Goal: Task Accomplishment & Management: Manage account settings

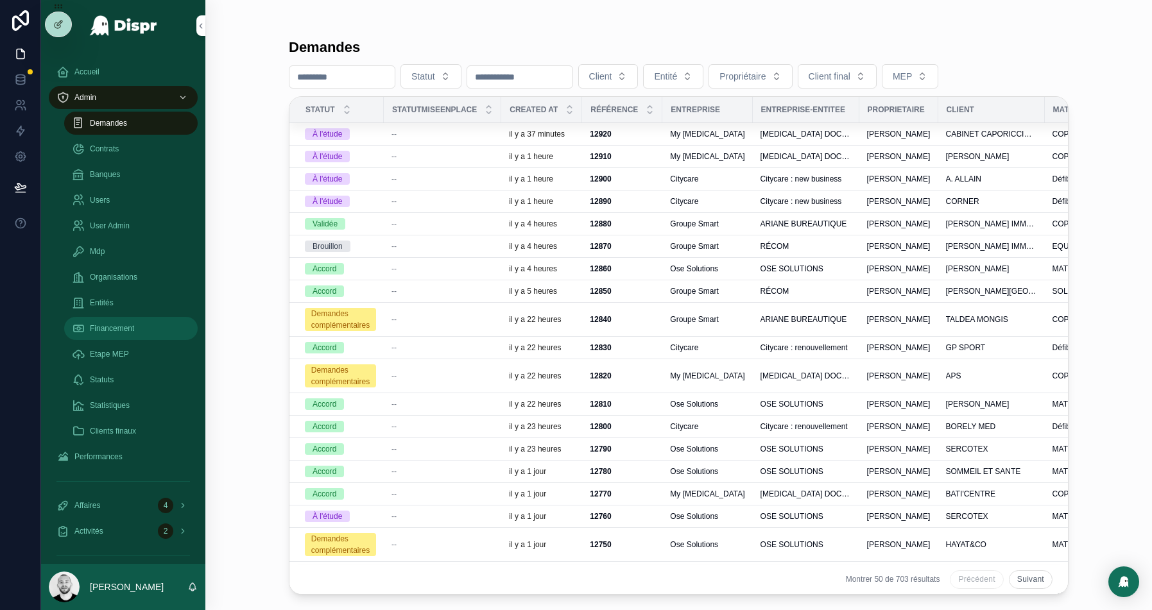
click at [106, 327] on span "Financement" at bounding box center [112, 328] width 44 height 10
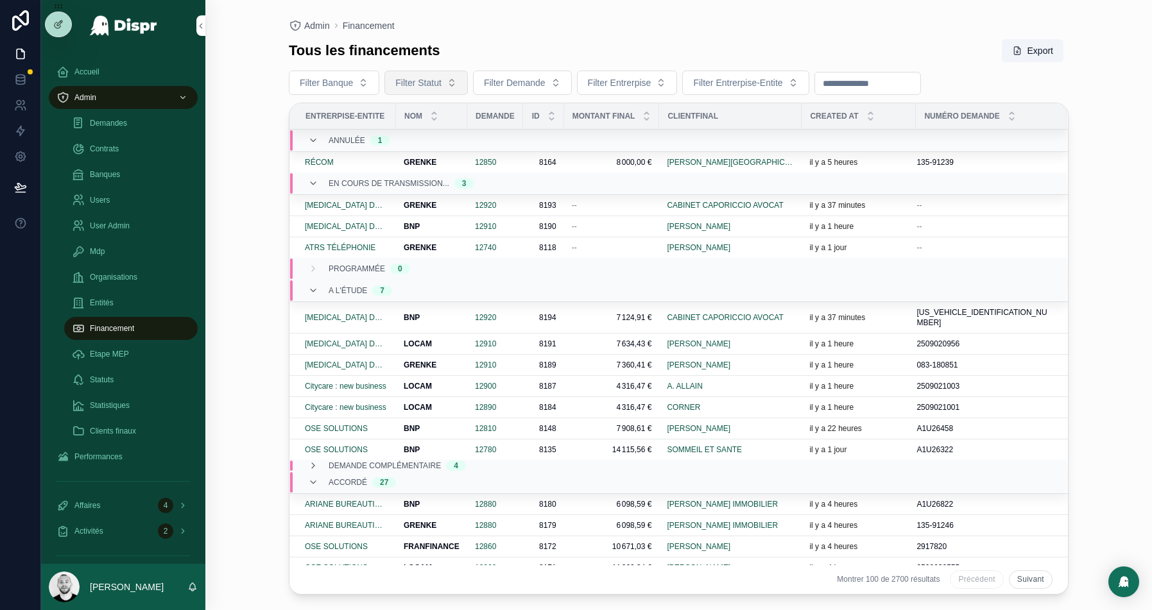
click at [441, 84] on span "Filter Statut" at bounding box center [418, 82] width 46 height 13
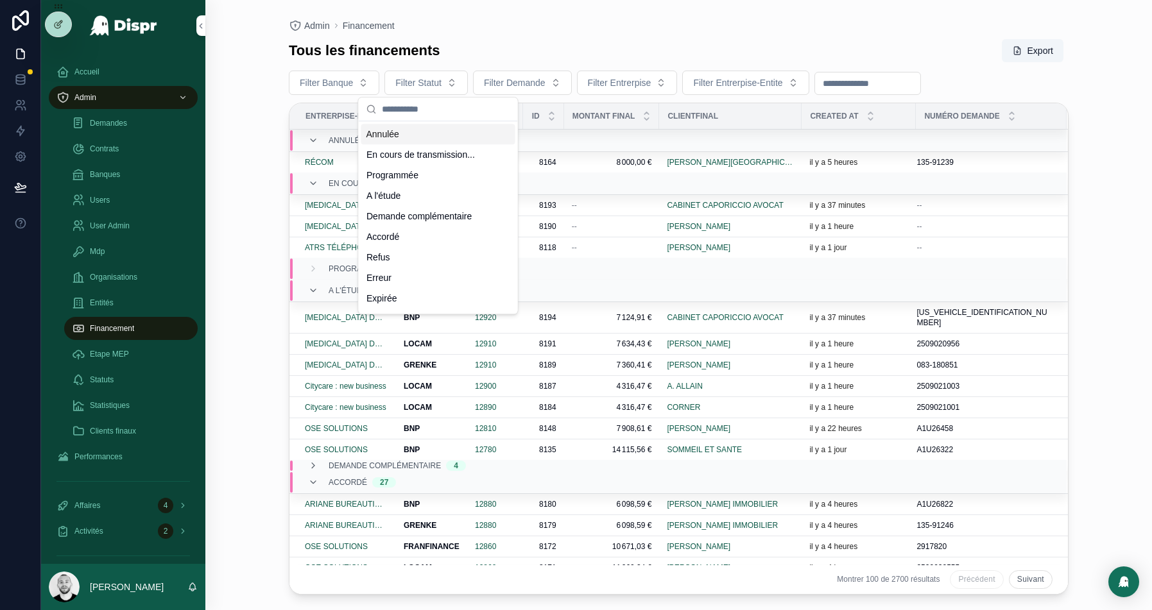
click at [560, 56] on div "Tous les financements Export" at bounding box center [679, 51] width 780 height 24
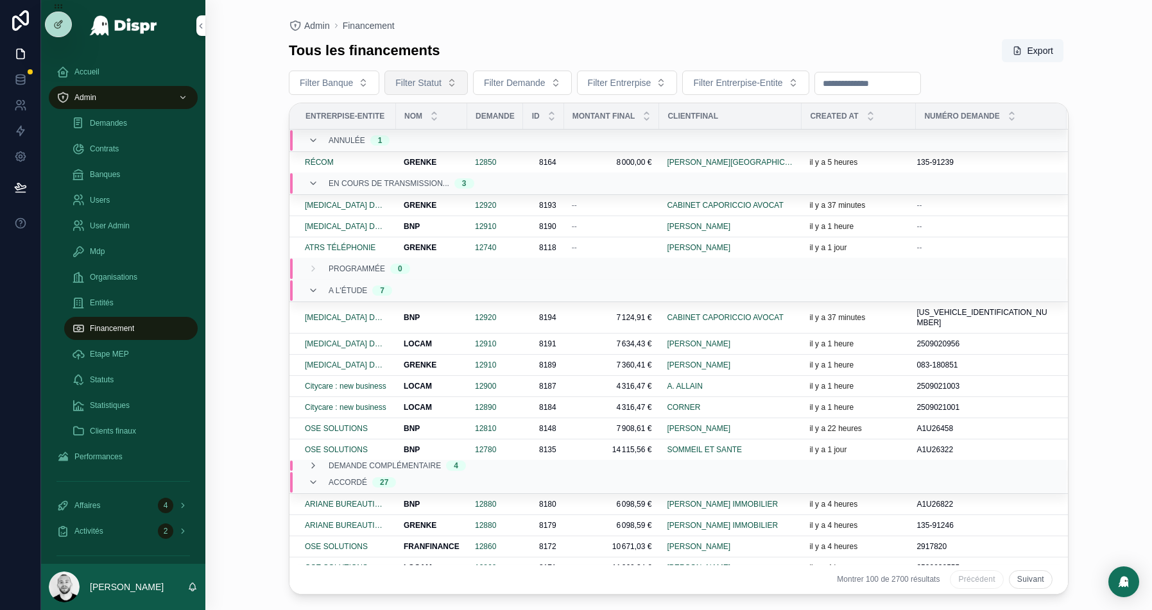
click at [441, 84] on span "Filter Statut" at bounding box center [418, 82] width 46 height 13
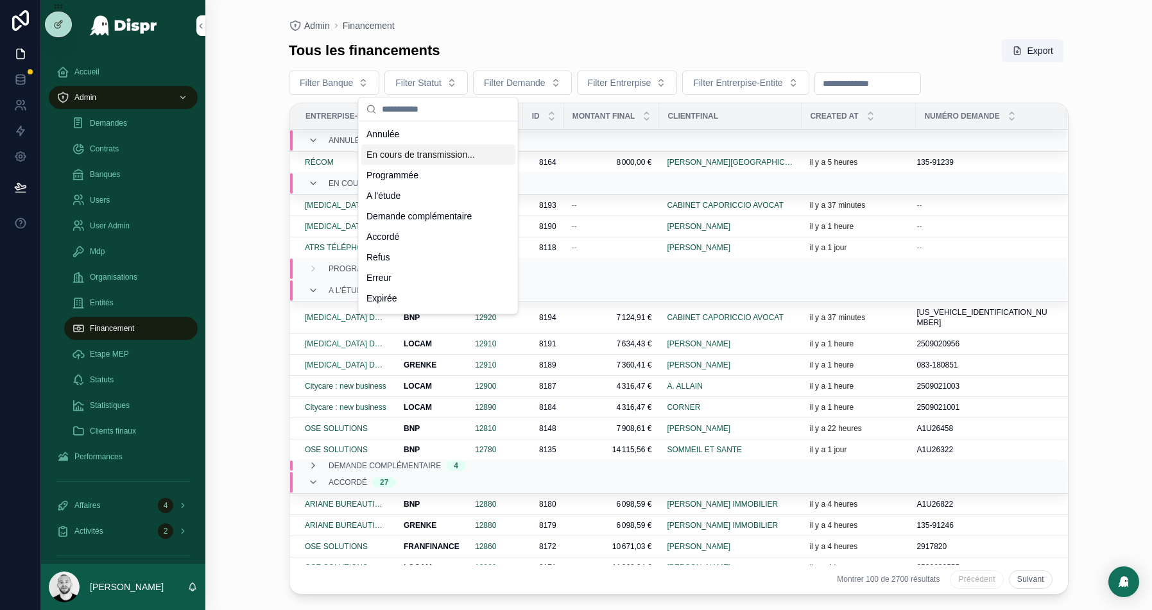
click at [442, 153] on div "En cours de transmission..." at bounding box center [438, 154] width 154 height 21
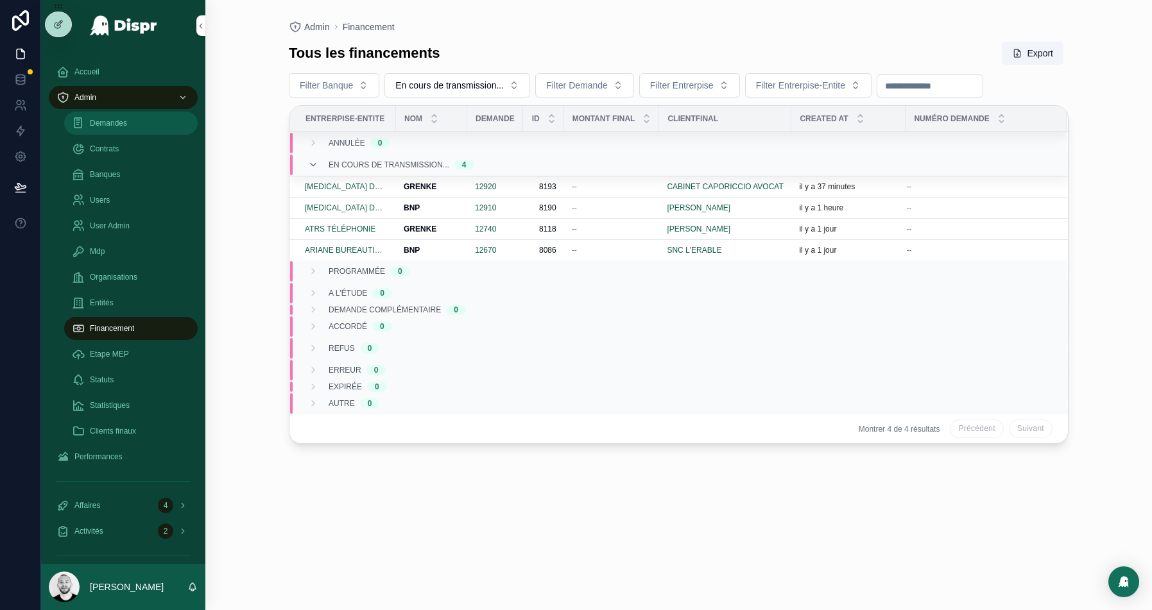
click at [114, 120] on span "Demandes" at bounding box center [108, 123] width 37 height 10
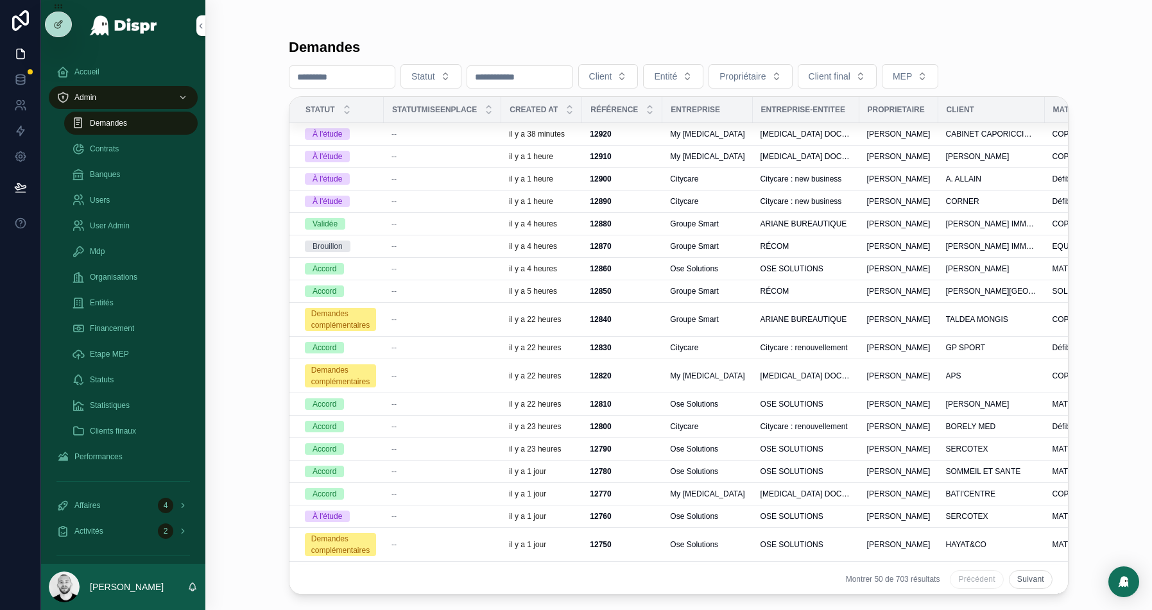
click at [320, 81] on input "scrollable content" at bounding box center [341, 77] width 105 height 18
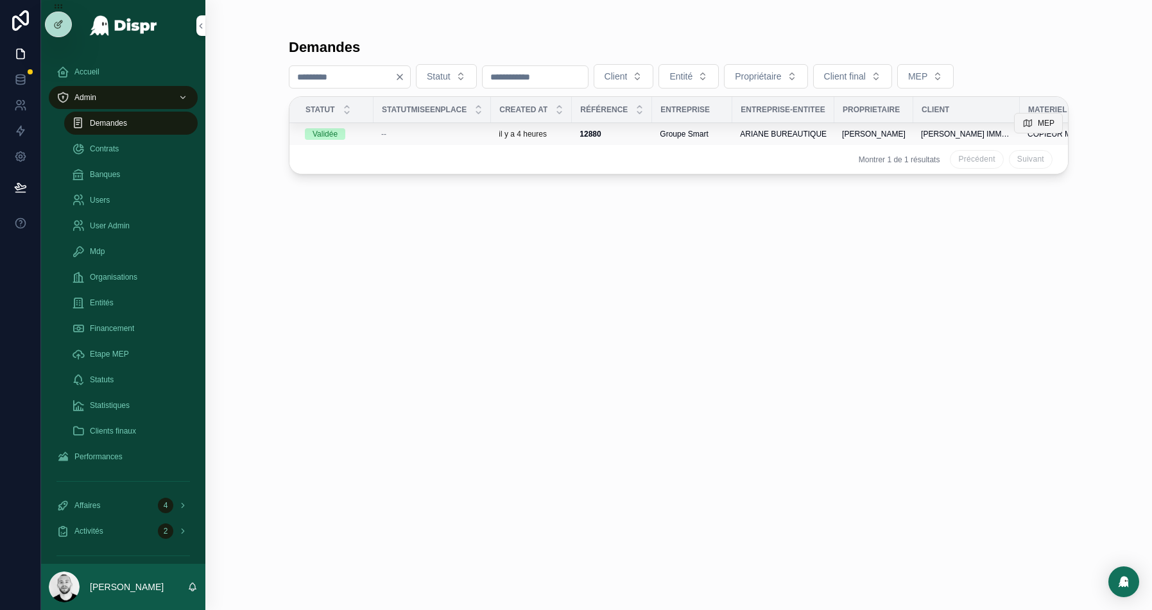
type input "****"
click at [1035, 124] on button "MEP" at bounding box center [1038, 123] width 49 height 21
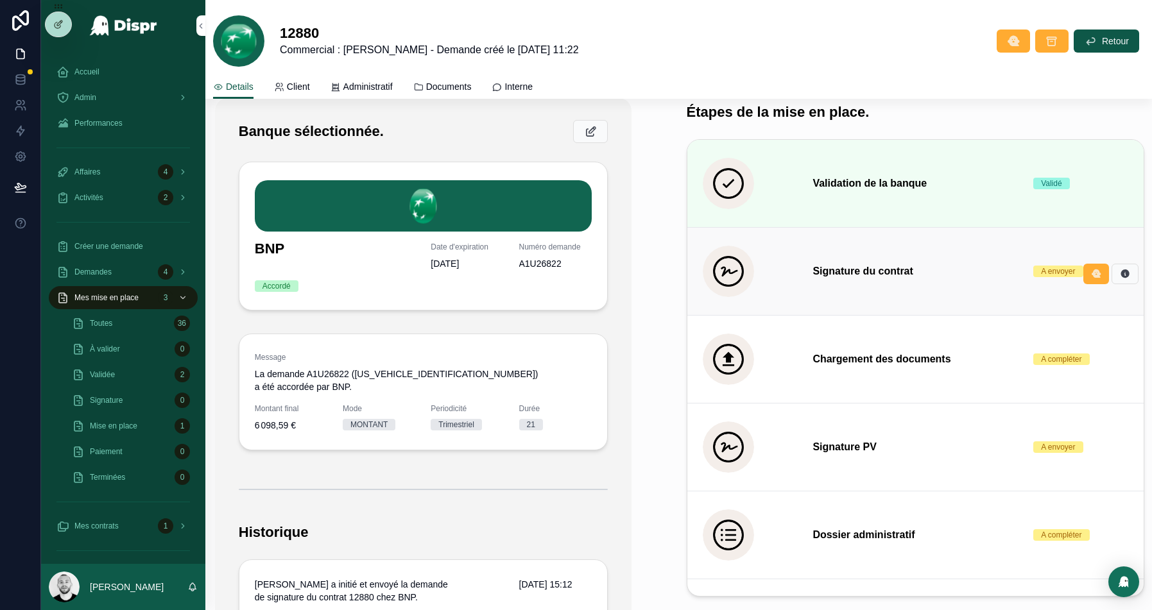
scroll to position [203, 0]
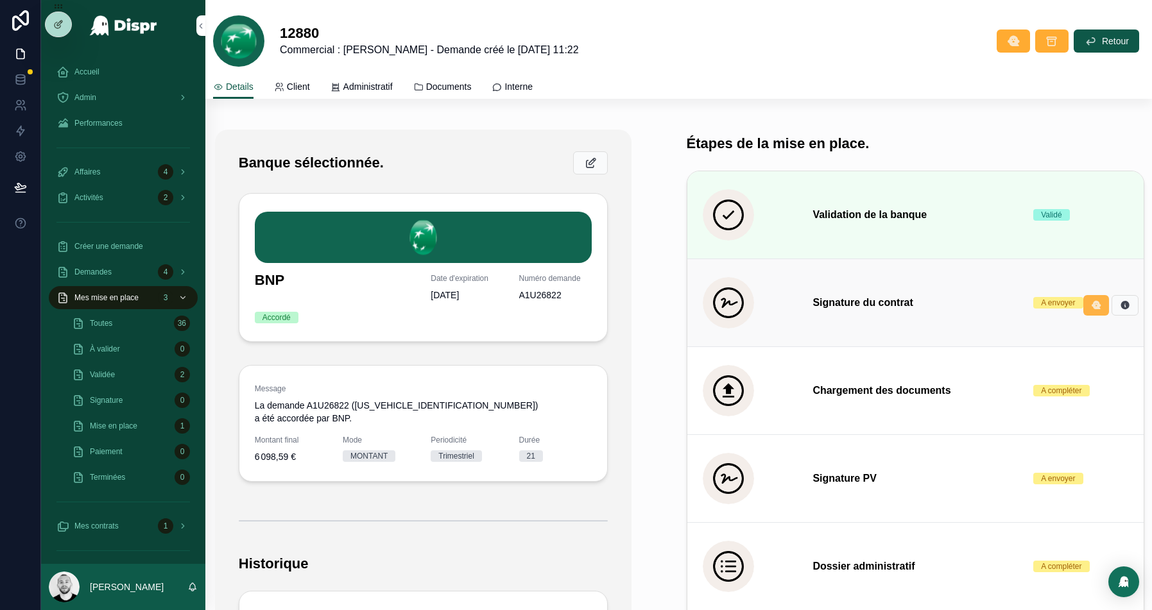
click at [1096, 304] on icon "scrollable content" at bounding box center [1096, 305] width 10 height 10
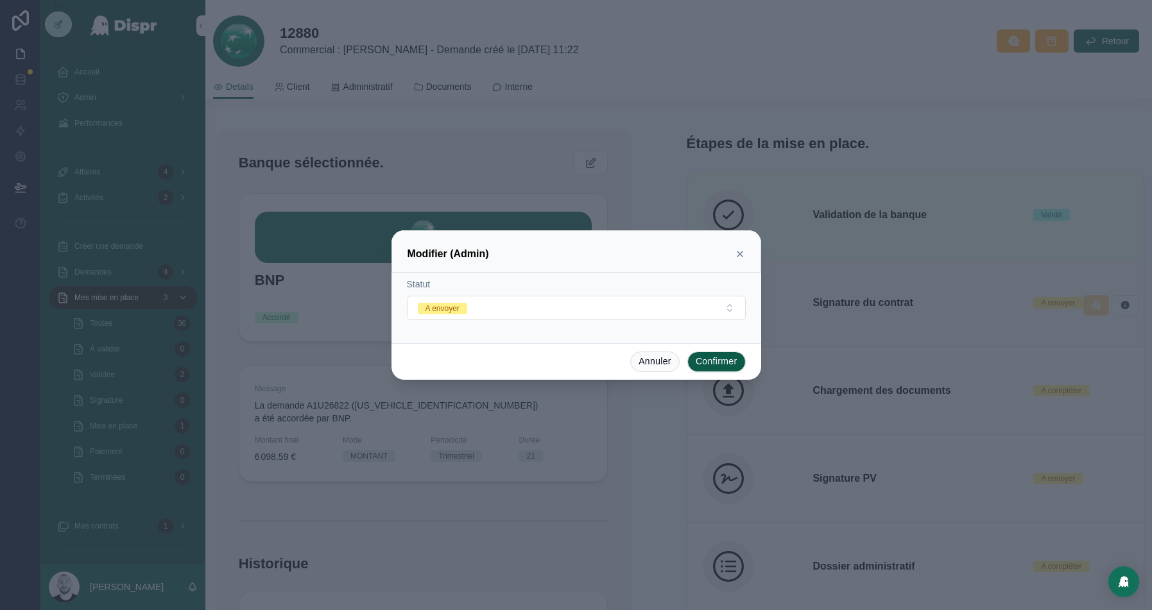
click at [536, 324] on form "Statut A envoyer" at bounding box center [576, 305] width 339 height 55
click at [540, 314] on button "A envoyer" at bounding box center [576, 308] width 339 height 24
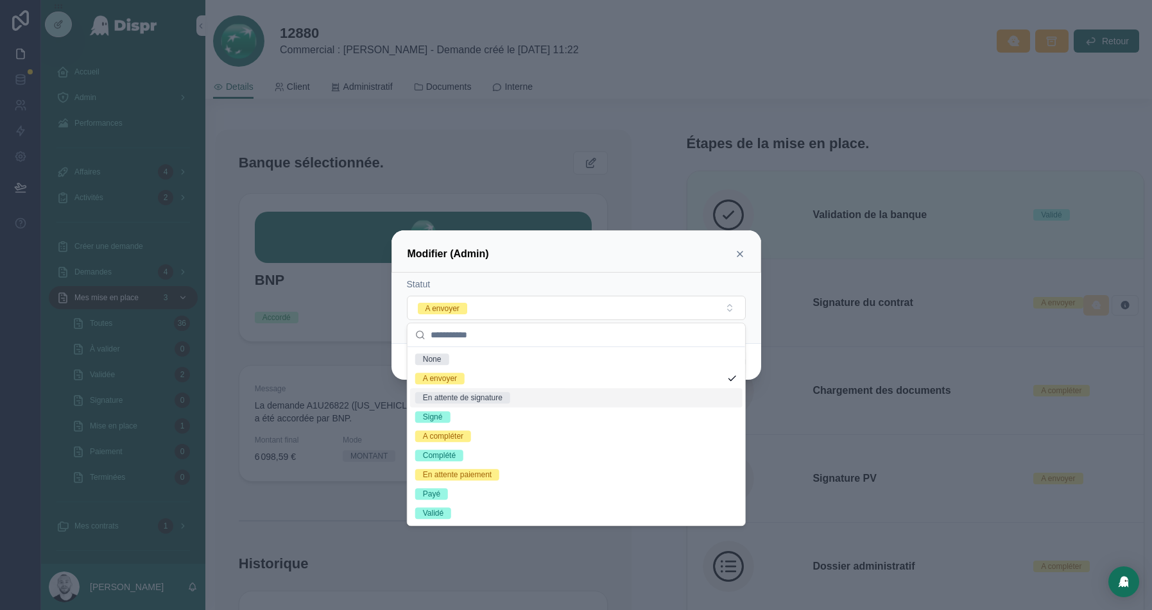
click at [473, 393] on div "En attente de signature" at bounding box center [463, 398] width 80 height 12
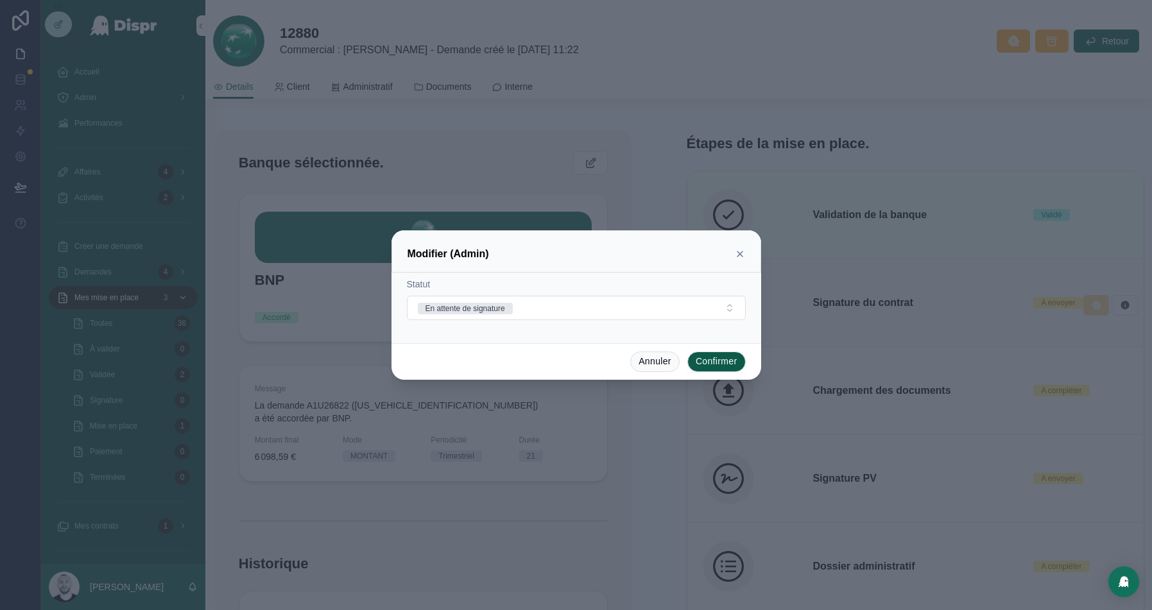
click at [708, 360] on button "Confirmer" at bounding box center [716, 362] width 58 height 21
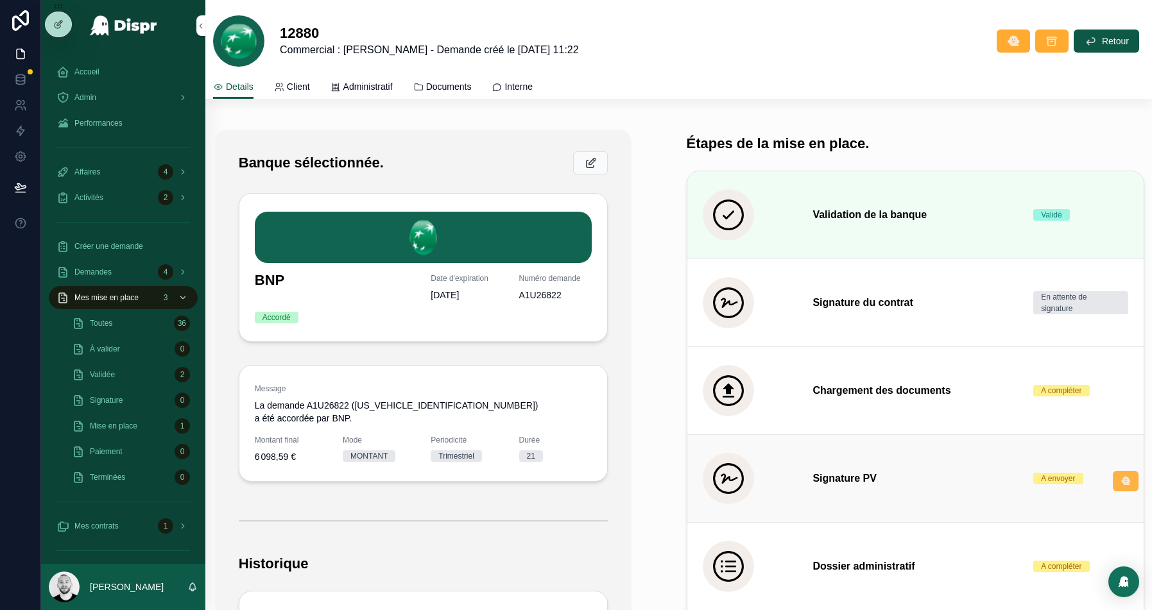
click at [1121, 483] on icon "scrollable content" at bounding box center [1125, 481] width 10 height 10
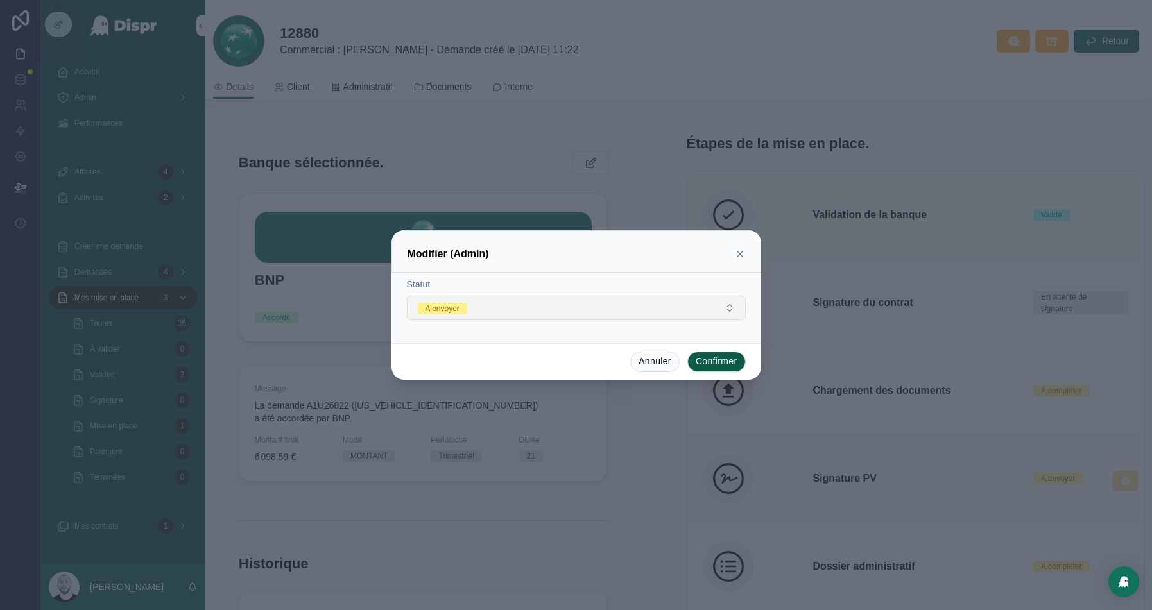
click at [600, 304] on button "A envoyer" at bounding box center [576, 308] width 339 height 24
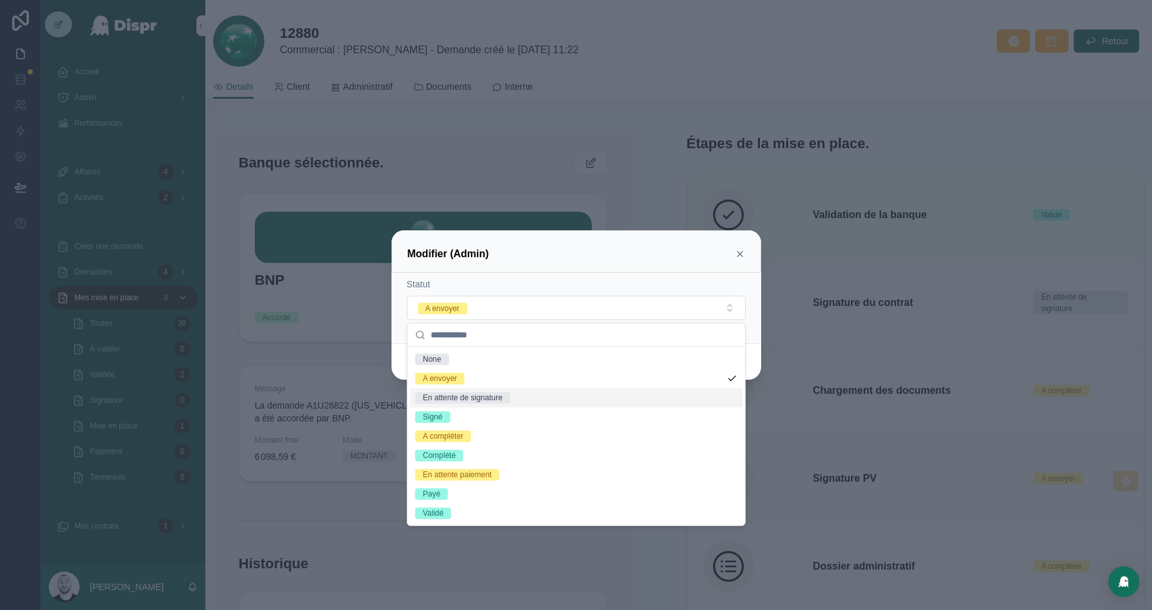
click at [465, 398] on div "En attente de signature" at bounding box center [463, 398] width 80 height 12
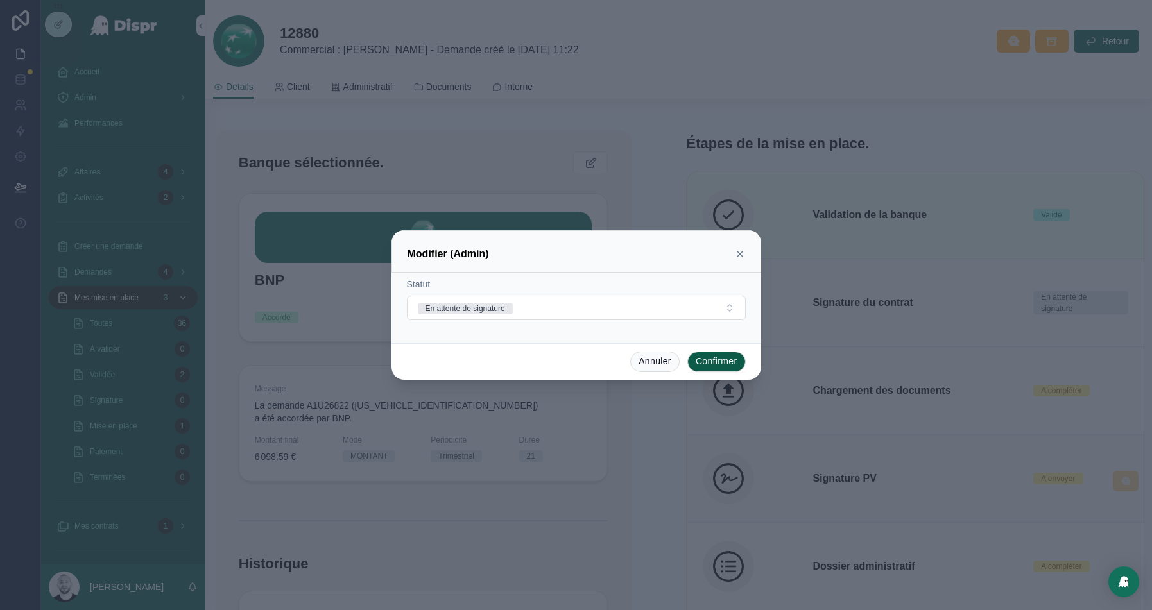
click at [732, 358] on button "Confirmer" at bounding box center [716, 362] width 58 height 21
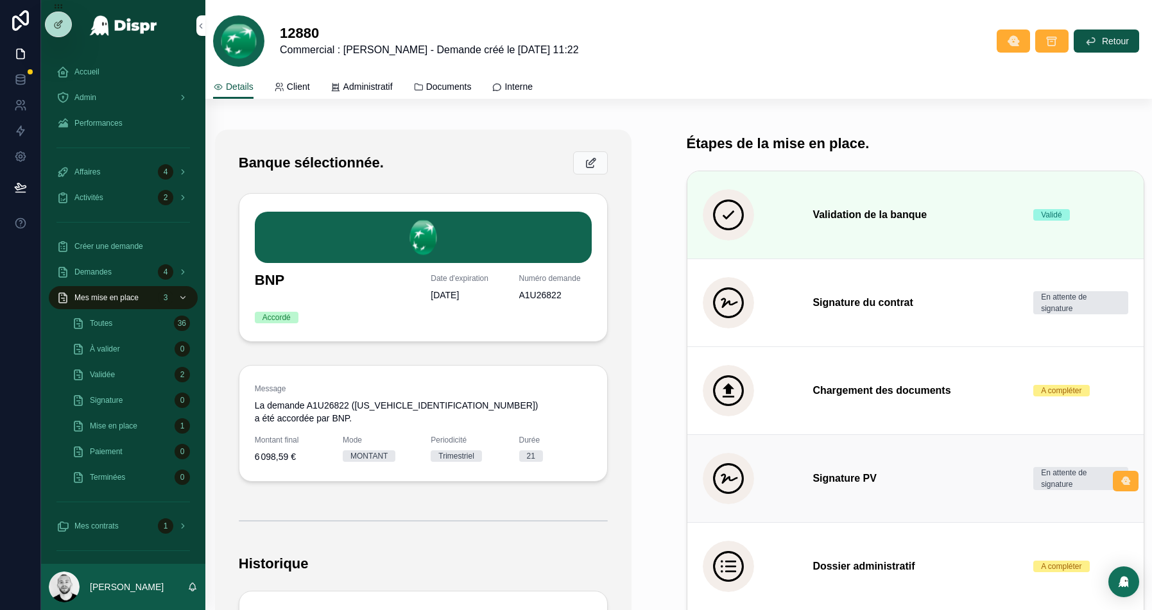
scroll to position [43, 0]
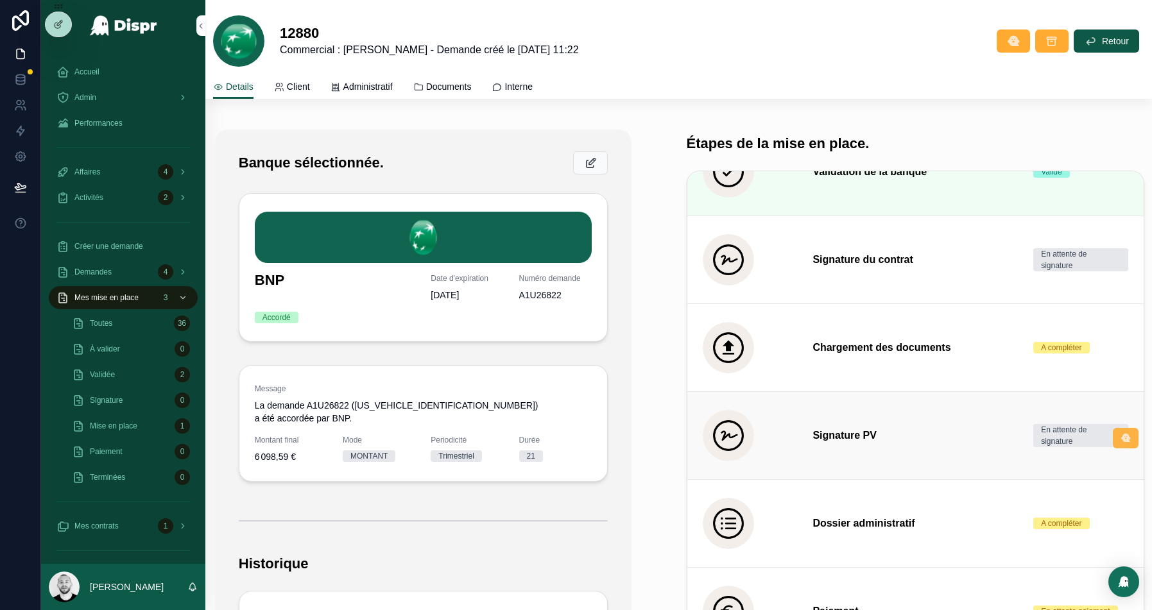
click at [1129, 438] on icon "scrollable content" at bounding box center [1125, 438] width 10 height 10
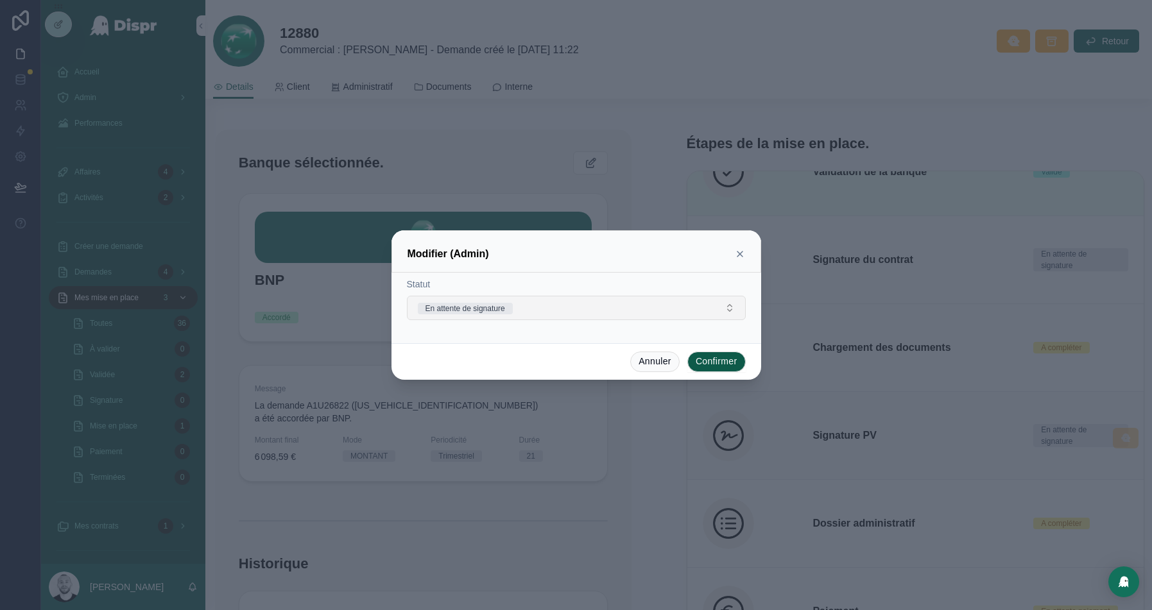
click at [575, 315] on button "En attente de signature" at bounding box center [576, 308] width 339 height 24
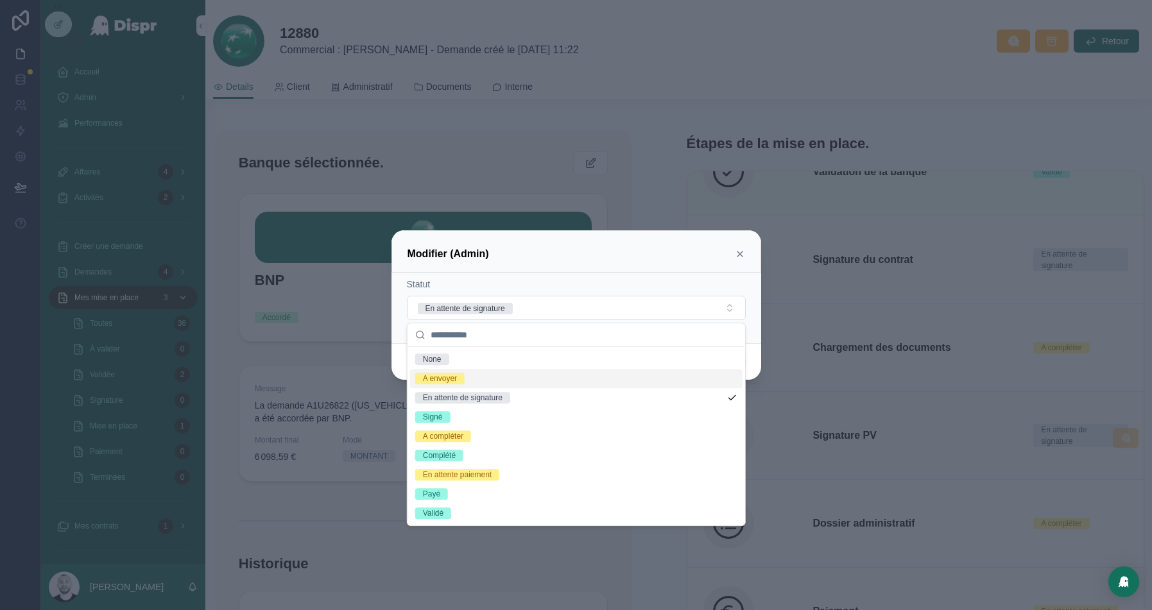
click at [454, 375] on div "A envoyer" at bounding box center [440, 379] width 34 height 12
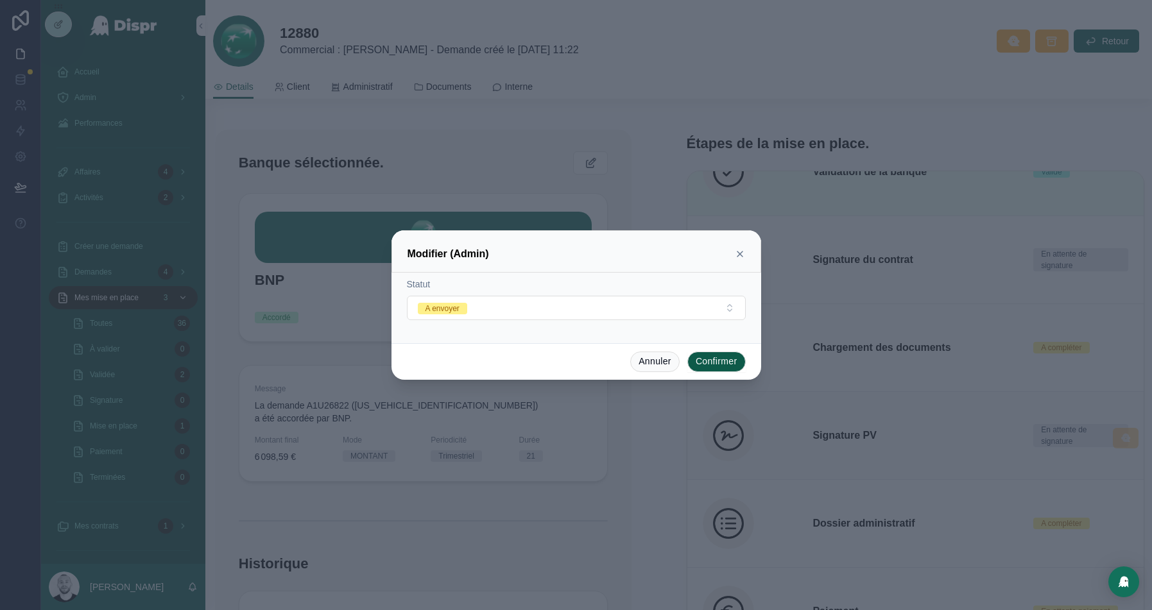
click at [717, 362] on button "Confirmer" at bounding box center [716, 362] width 58 height 21
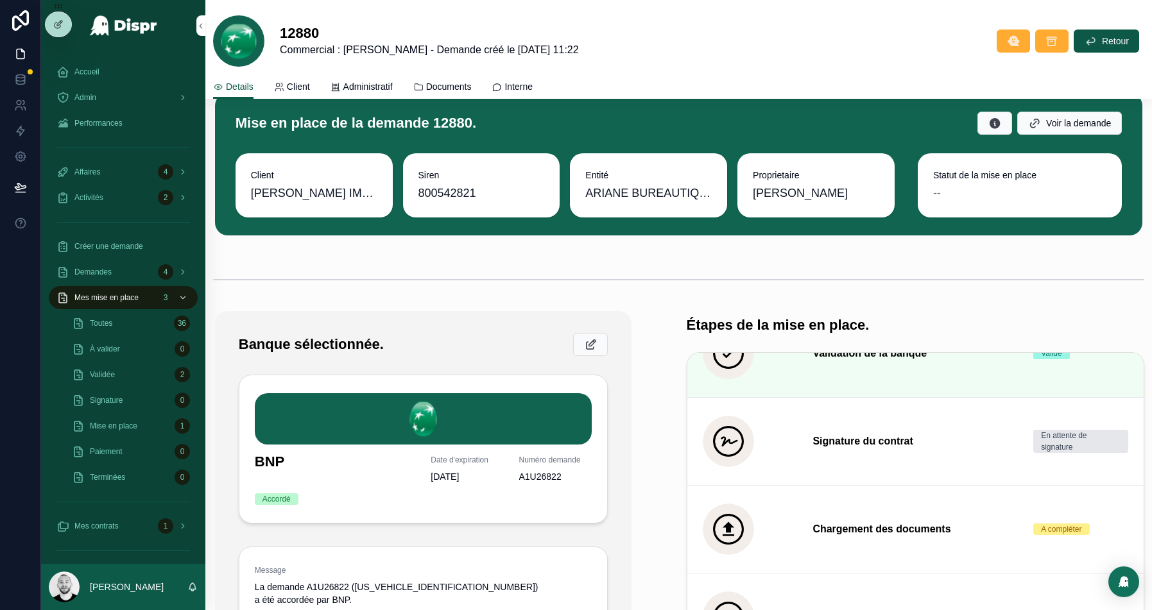
scroll to position [0, 0]
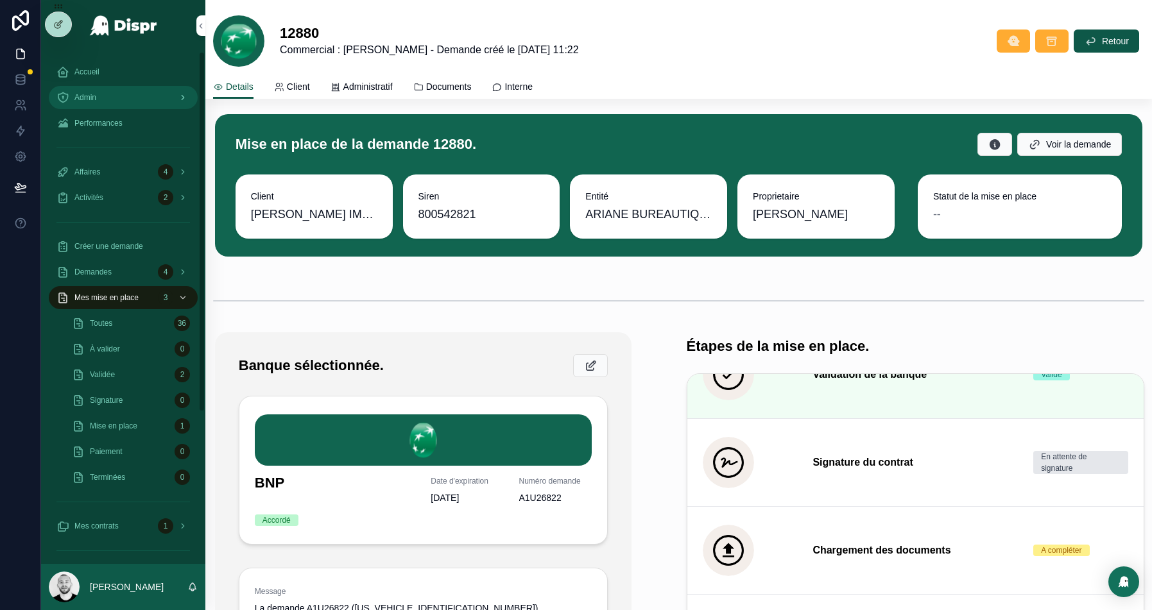
click at [117, 101] on div "Admin" at bounding box center [122, 97] width 133 height 21
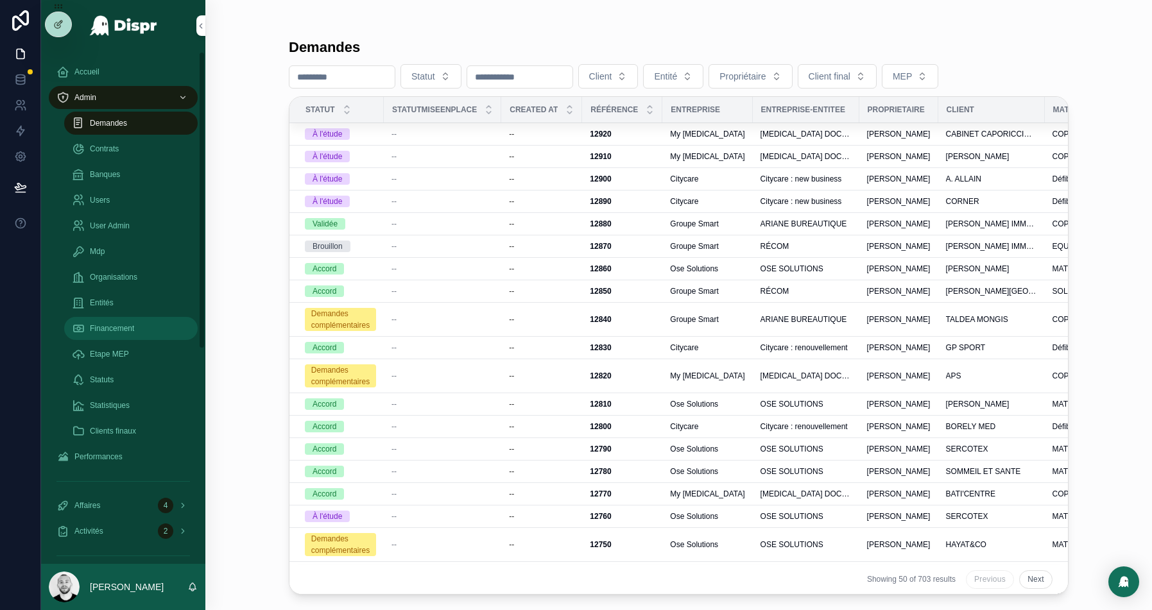
click at [121, 332] on span "Financement" at bounding box center [112, 328] width 44 height 10
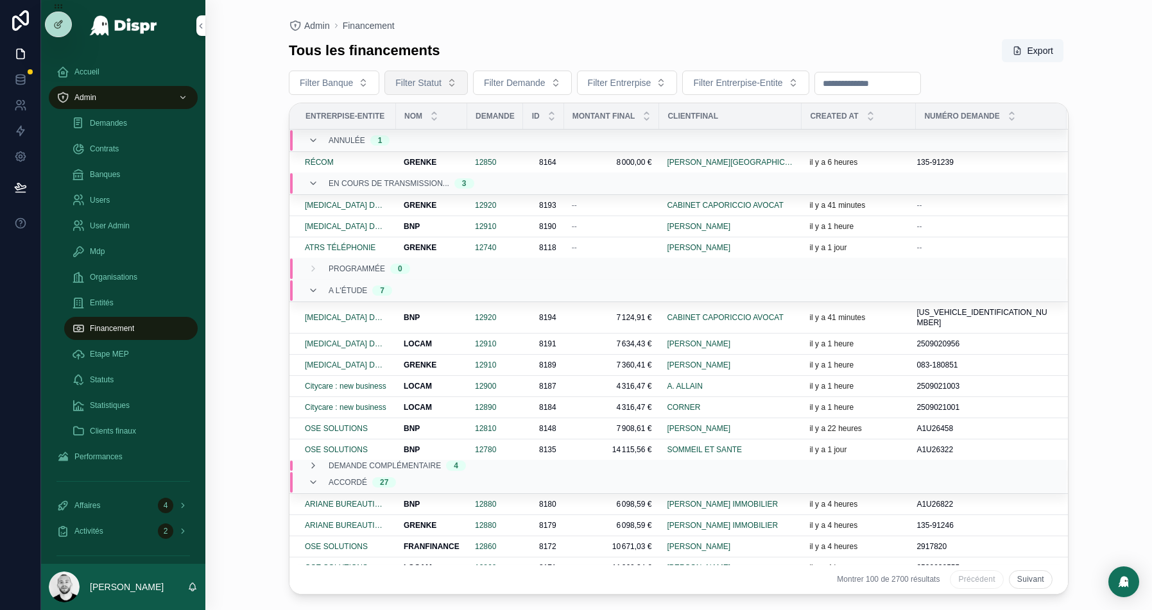
click at [438, 90] on button "Filter Statut" at bounding box center [425, 83] width 83 height 24
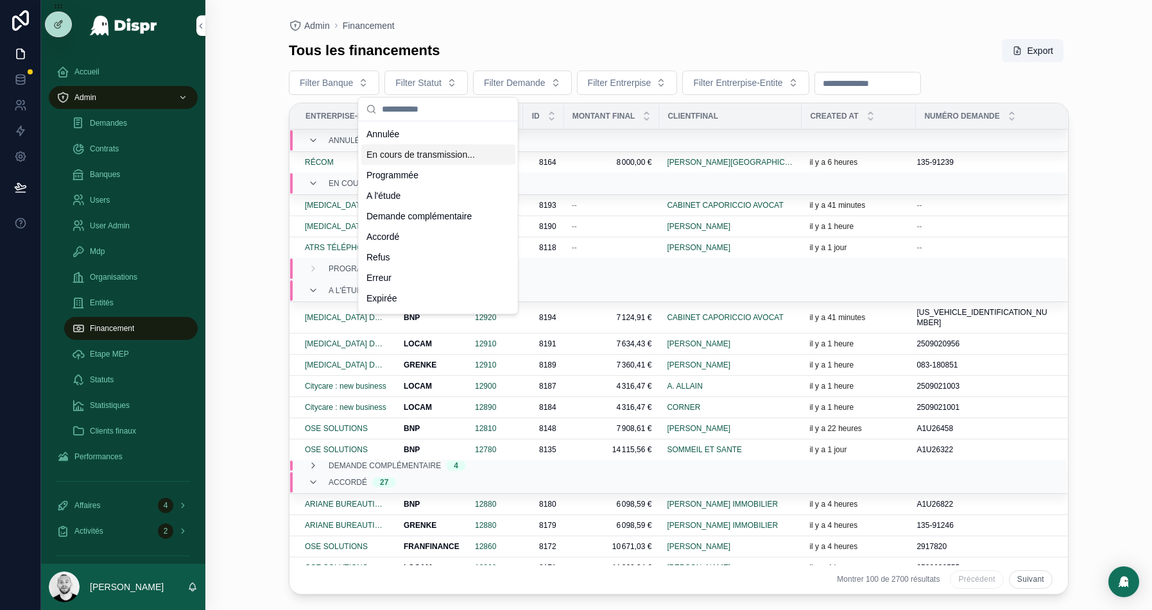
click at [447, 157] on div "En cours de transmission..." at bounding box center [438, 154] width 154 height 21
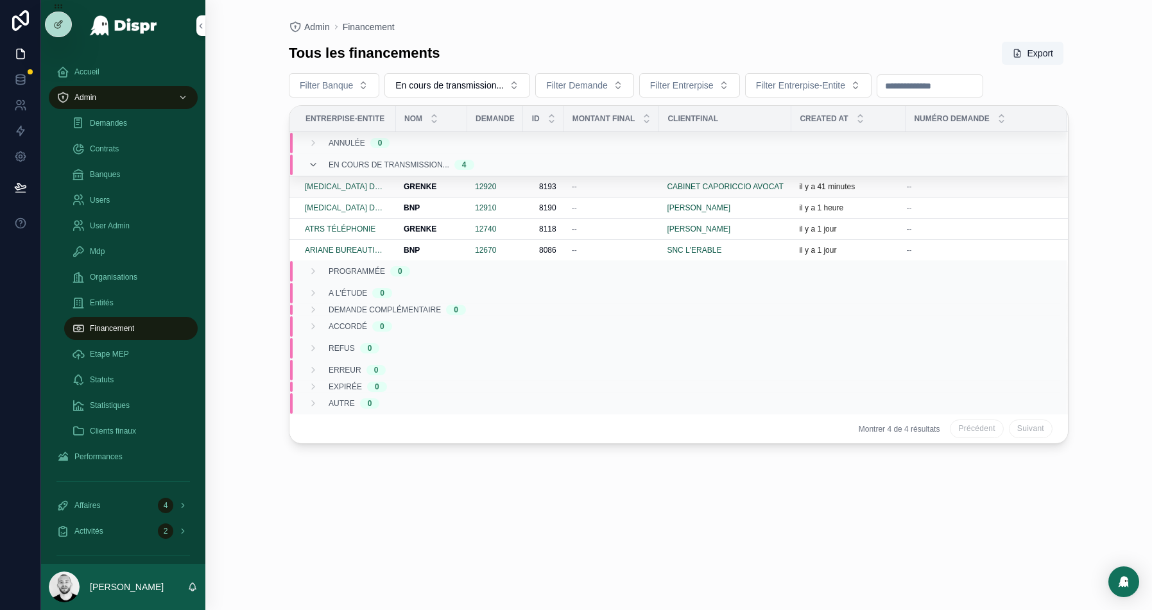
click at [612, 188] on div "--" at bounding box center [612, 187] width 80 height 10
click at [630, 209] on div "--" at bounding box center [612, 208] width 80 height 10
click at [630, 185] on div "--" at bounding box center [612, 187] width 80 height 10
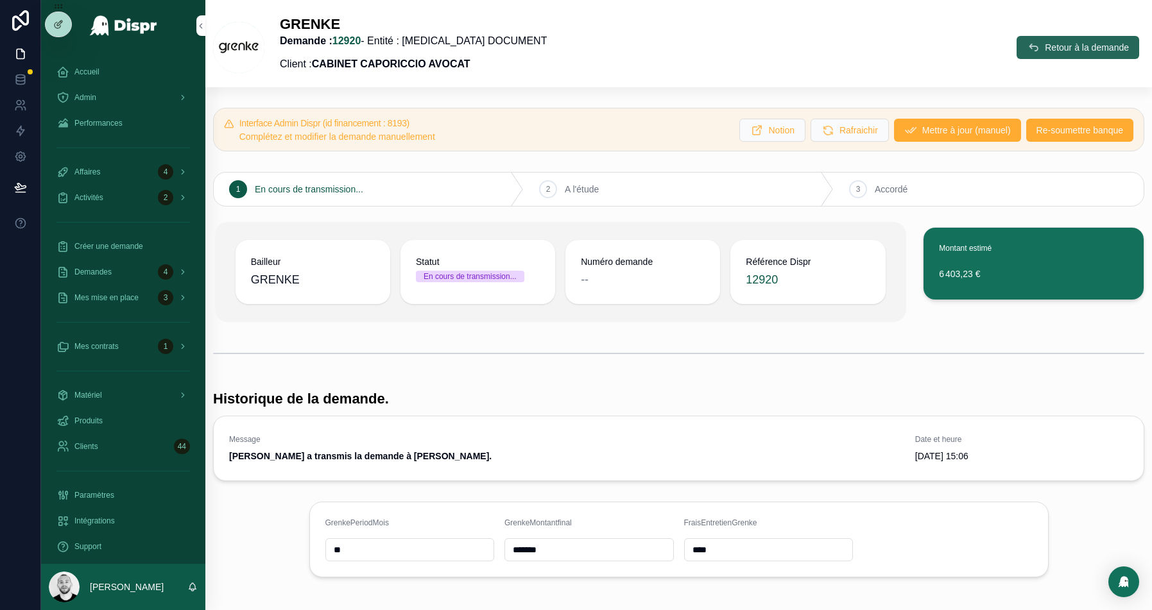
click at [1029, 50] on button "Retour à la demande" at bounding box center [1077, 47] width 123 height 23
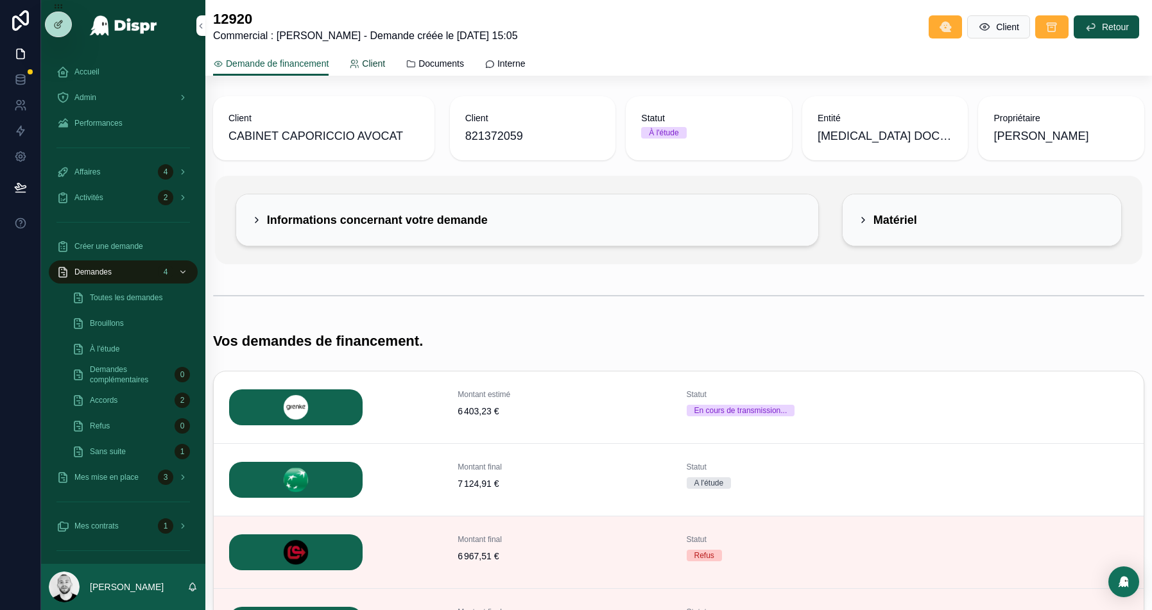
click at [384, 54] on link "Client" at bounding box center [367, 65] width 36 height 26
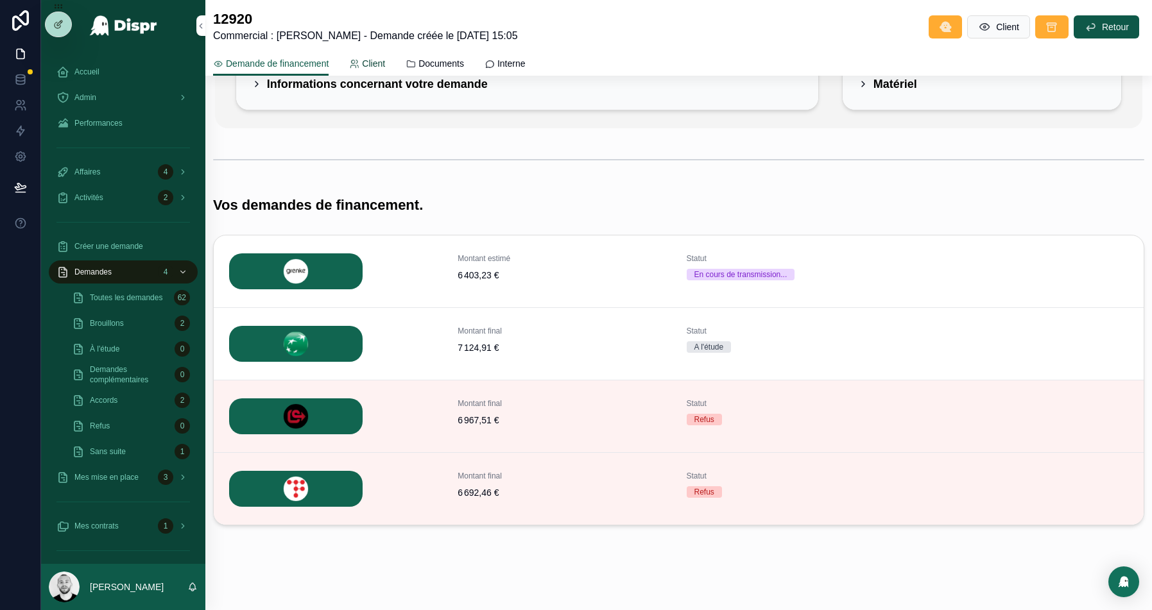
scroll to position [141, 0]
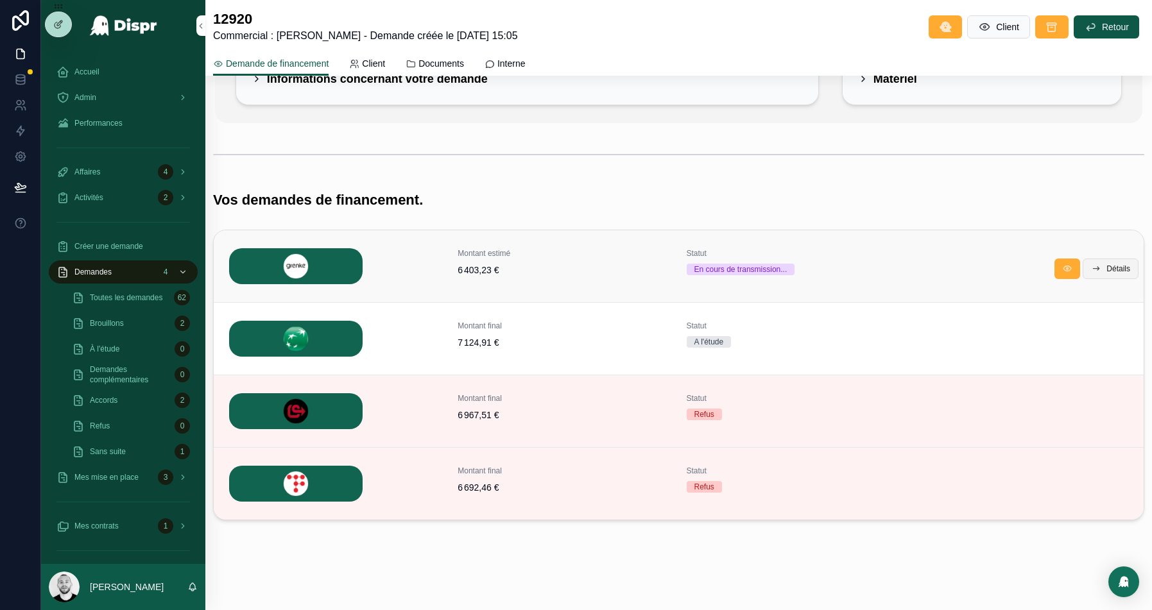
click at [1106, 268] on span "Détails" at bounding box center [1118, 269] width 24 height 10
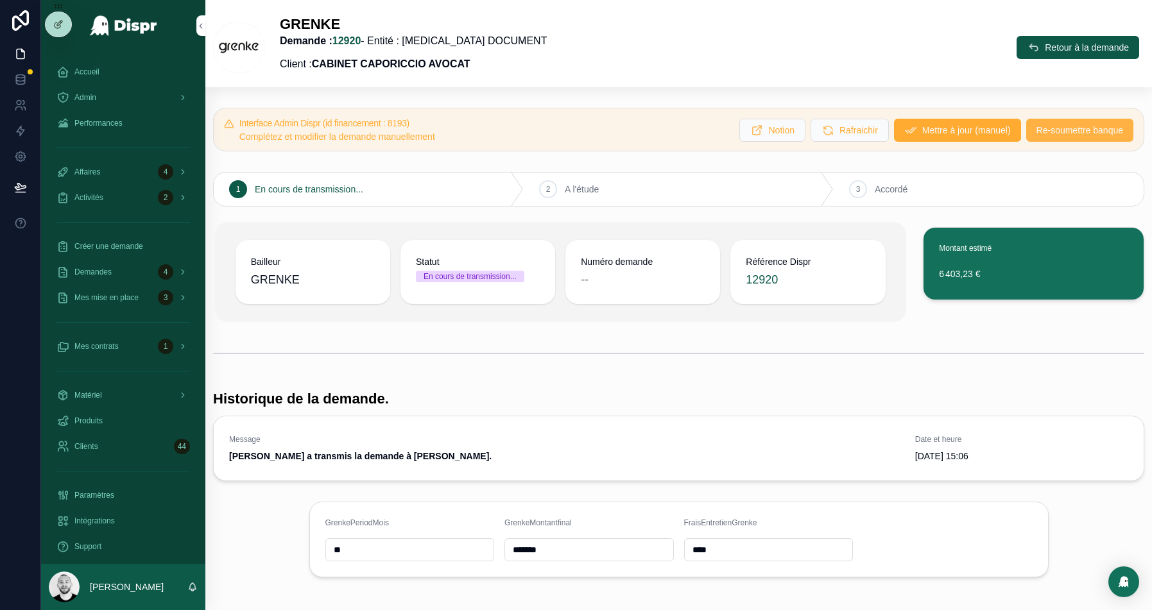
click at [1048, 127] on span "Re-soumettre banque" at bounding box center [1079, 130] width 87 height 13
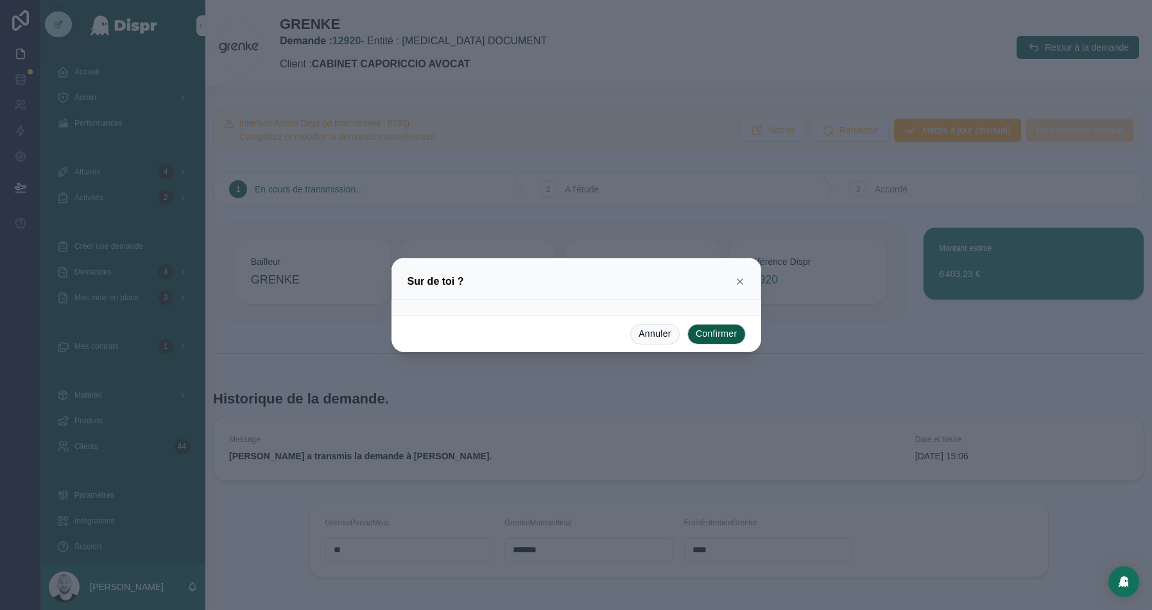
click at [717, 338] on button "Confirmer" at bounding box center [716, 334] width 58 height 21
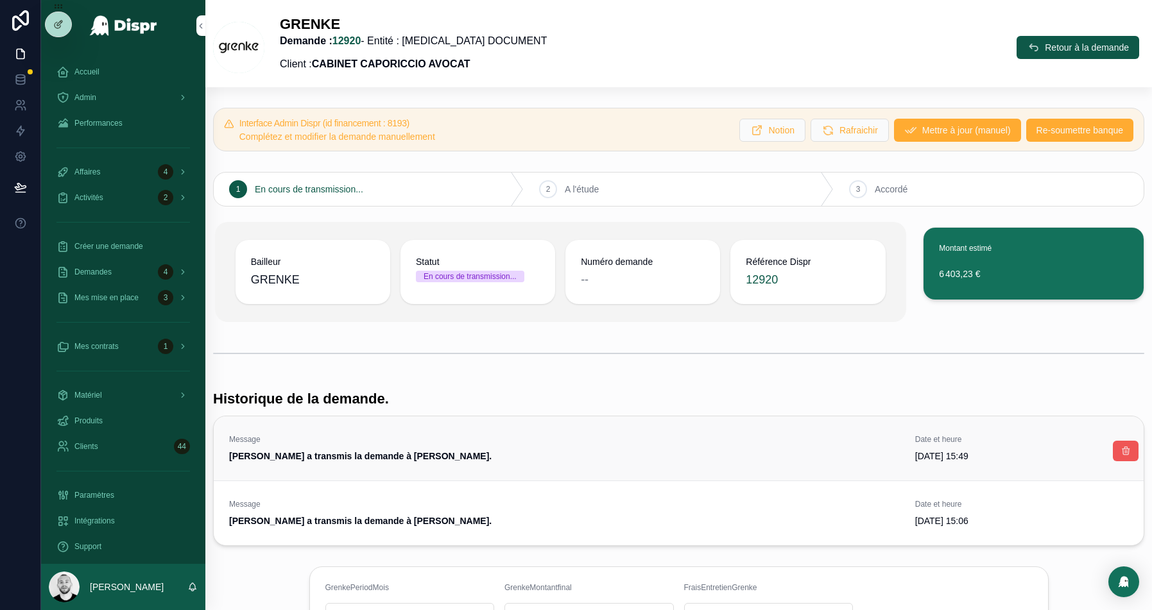
click at [1117, 452] on button "scrollable content" at bounding box center [1126, 451] width 26 height 21
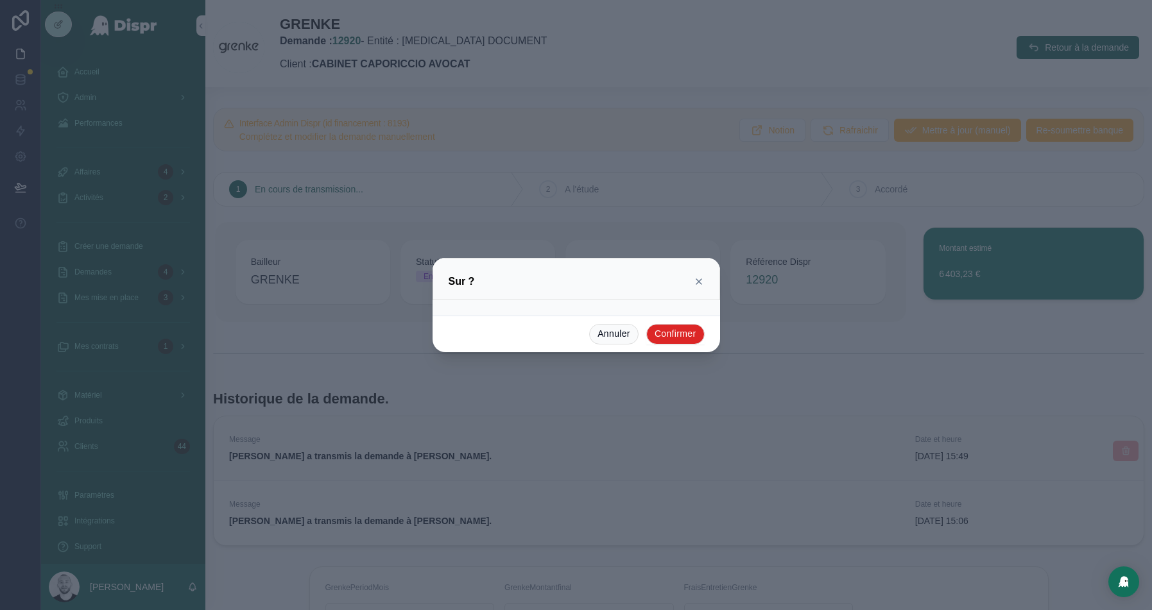
click at [672, 334] on button "Confirmer" at bounding box center [675, 334] width 58 height 21
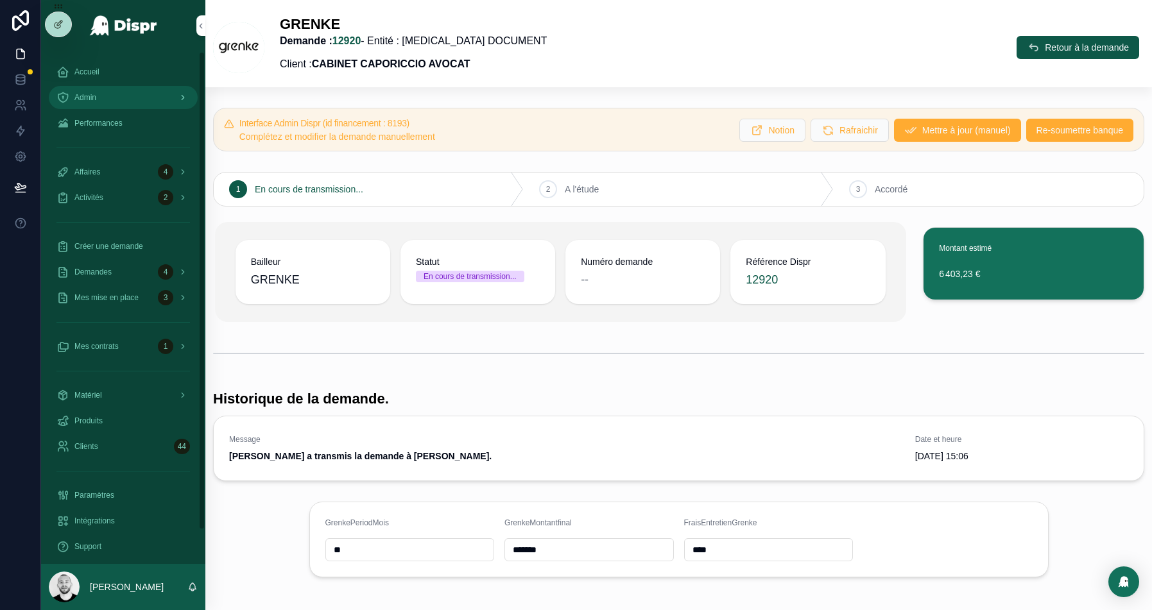
click at [91, 90] on div "Admin" at bounding box center [122, 97] width 133 height 21
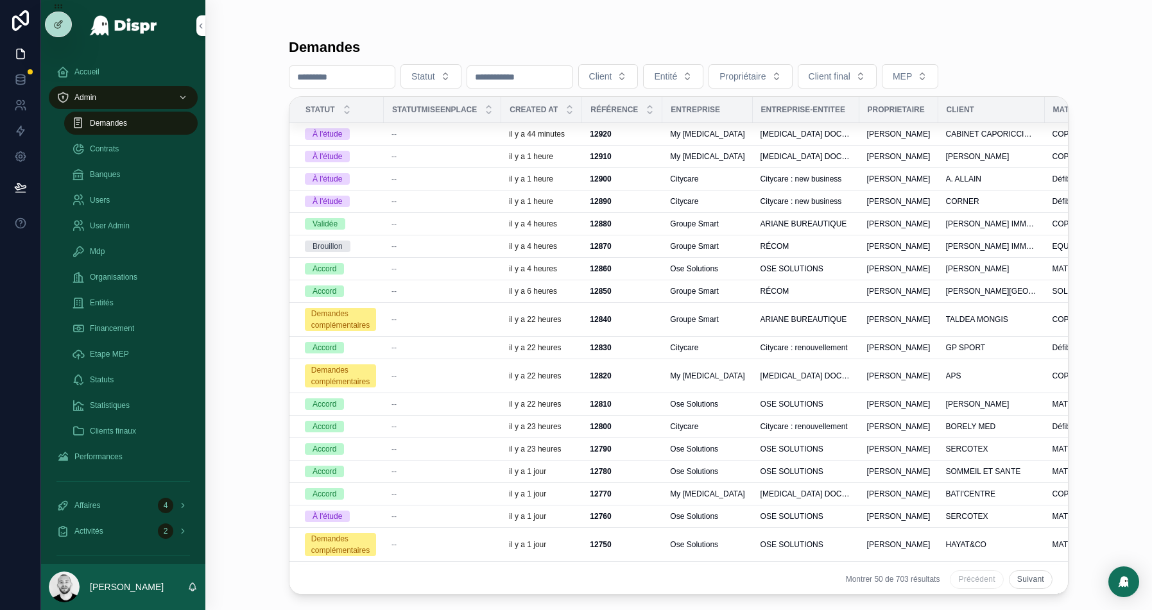
click at [323, 78] on input "scrollable content" at bounding box center [341, 77] width 105 height 18
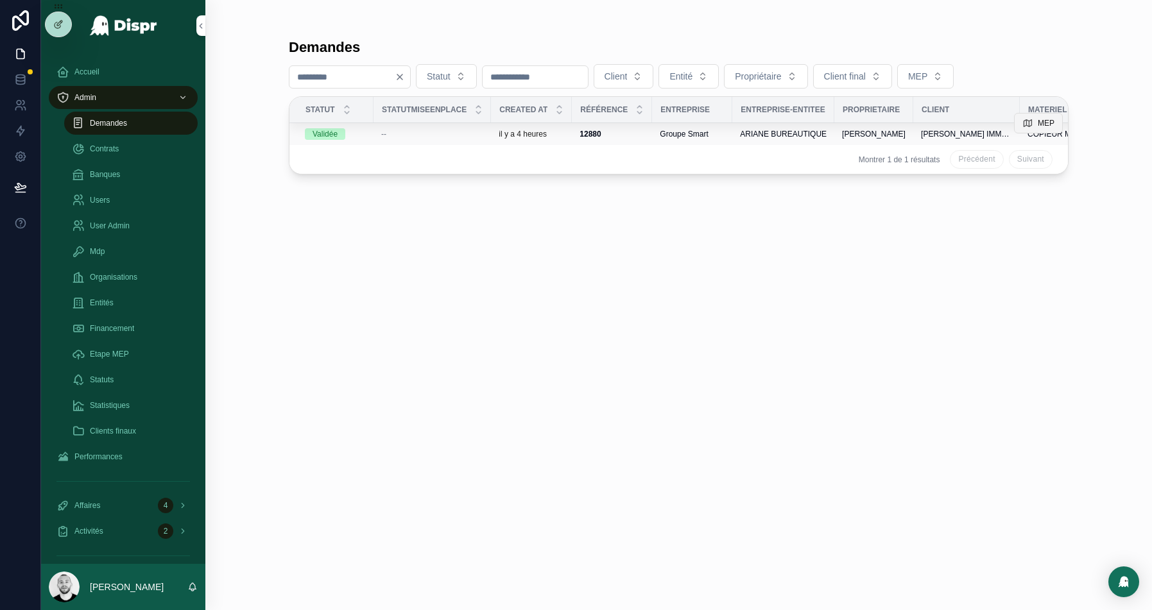
type input "****"
click at [1041, 126] on span "MEP" at bounding box center [1046, 123] width 17 height 10
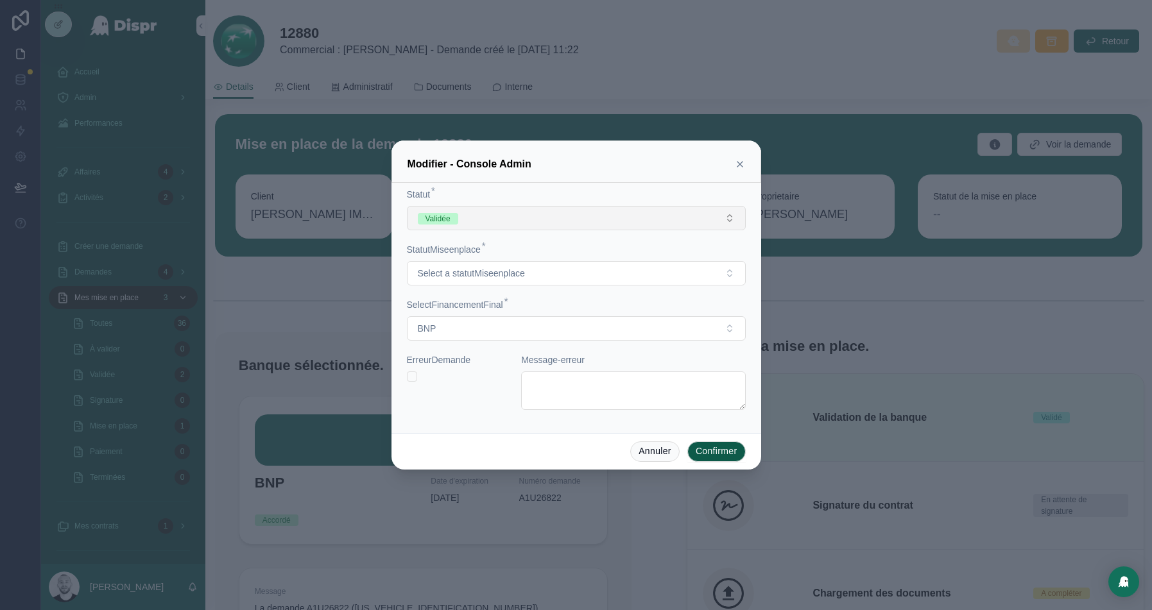
click at [467, 219] on button "Validée" at bounding box center [576, 218] width 339 height 24
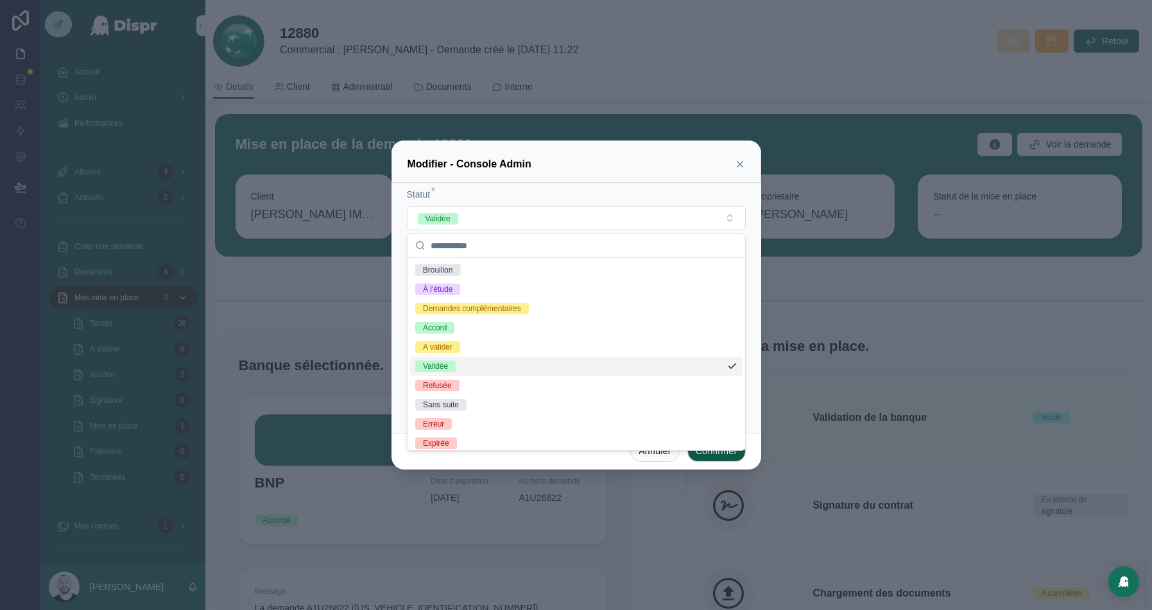
scroll to position [4, 0]
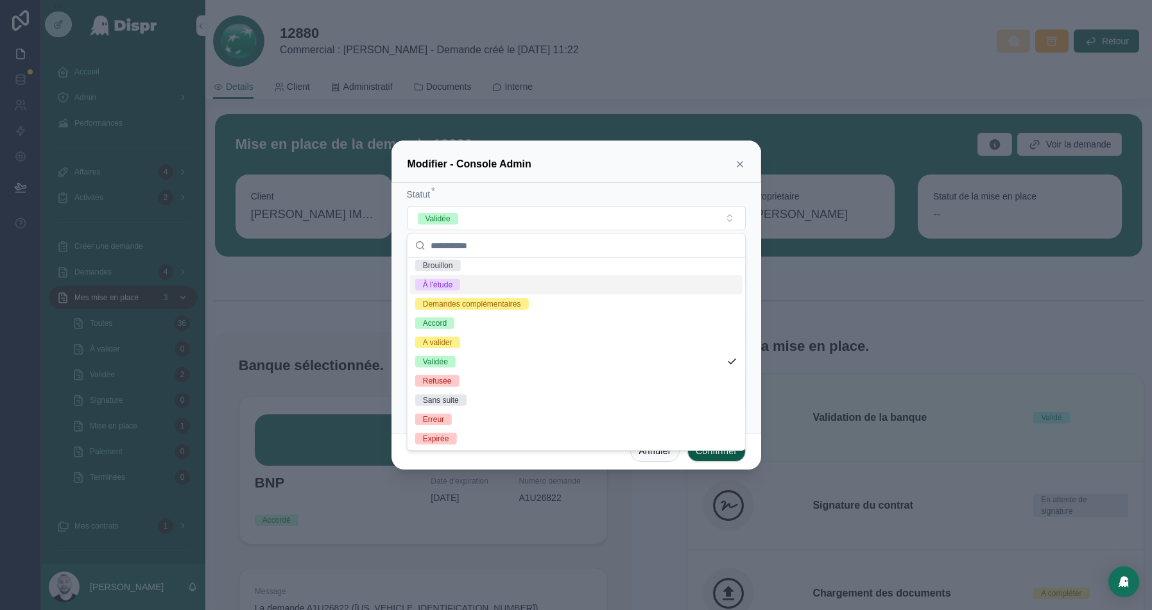
click at [701, 151] on div "Modifier - Console Admin" at bounding box center [576, 162] width 370 height 42
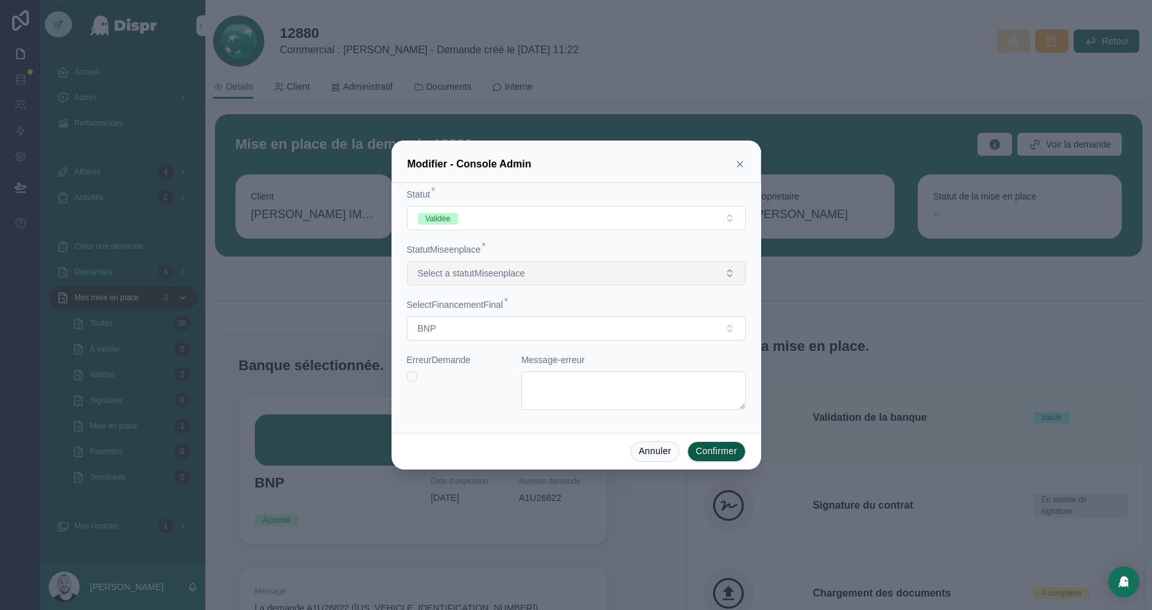
click at [498, 271] on span "Select a statutMiseenplace" at bounding box center [471, 273] width 107 height 13
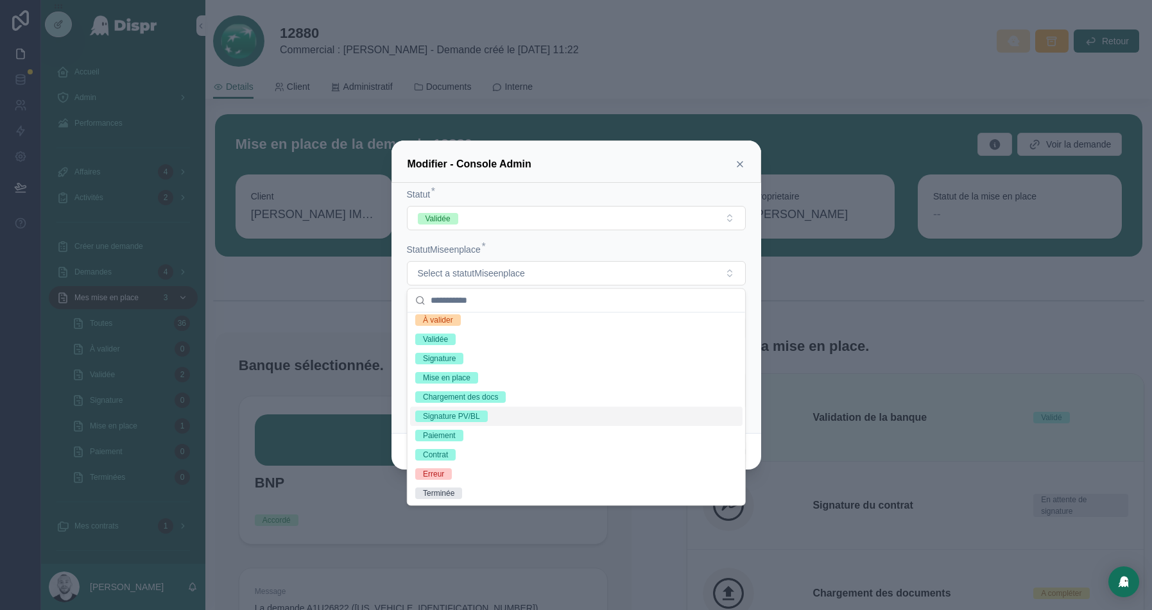
scroll to position [0, 0]
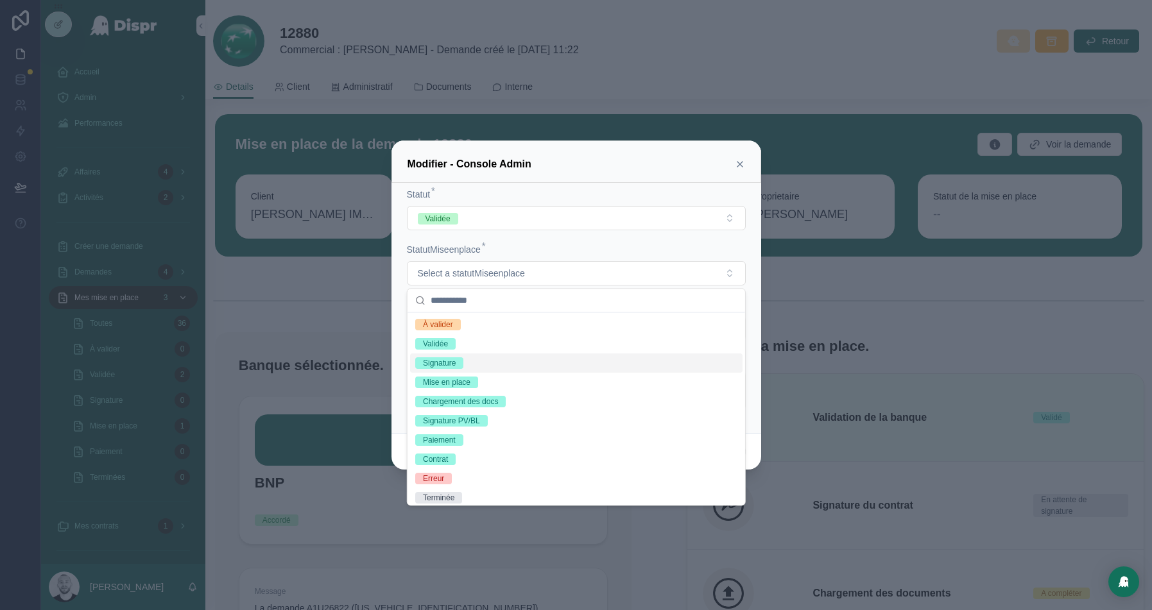
click at [462, 366] on span "Signature" at bounding box center [439, 363] width 48 height 12
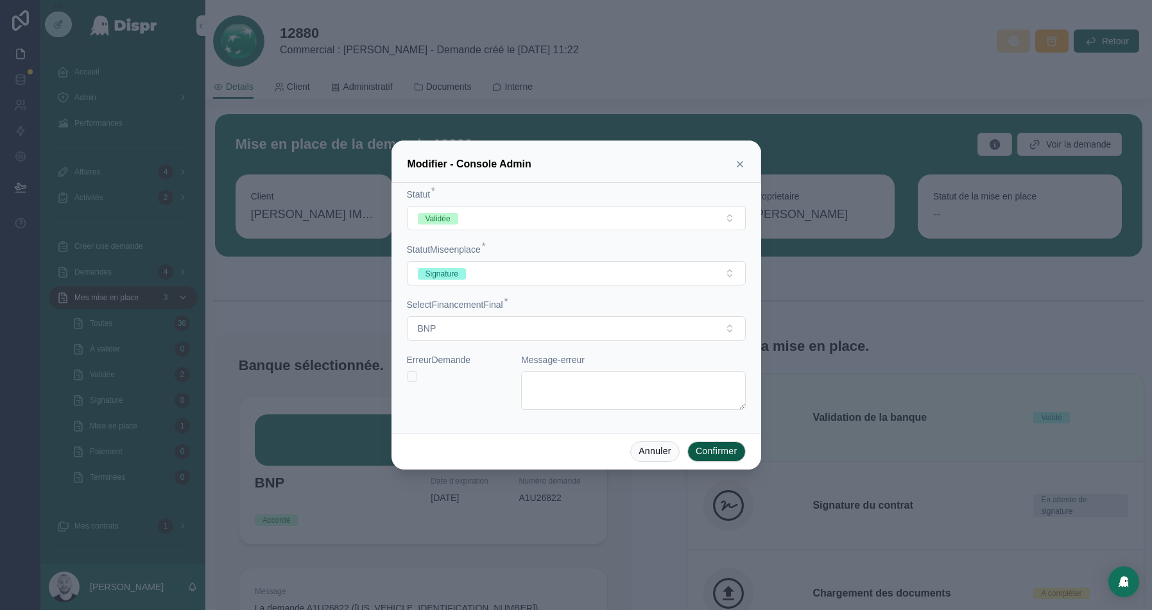
click at [713, 454] on button "Confirmer" at bounding box center [716, 451] width 58 height 21
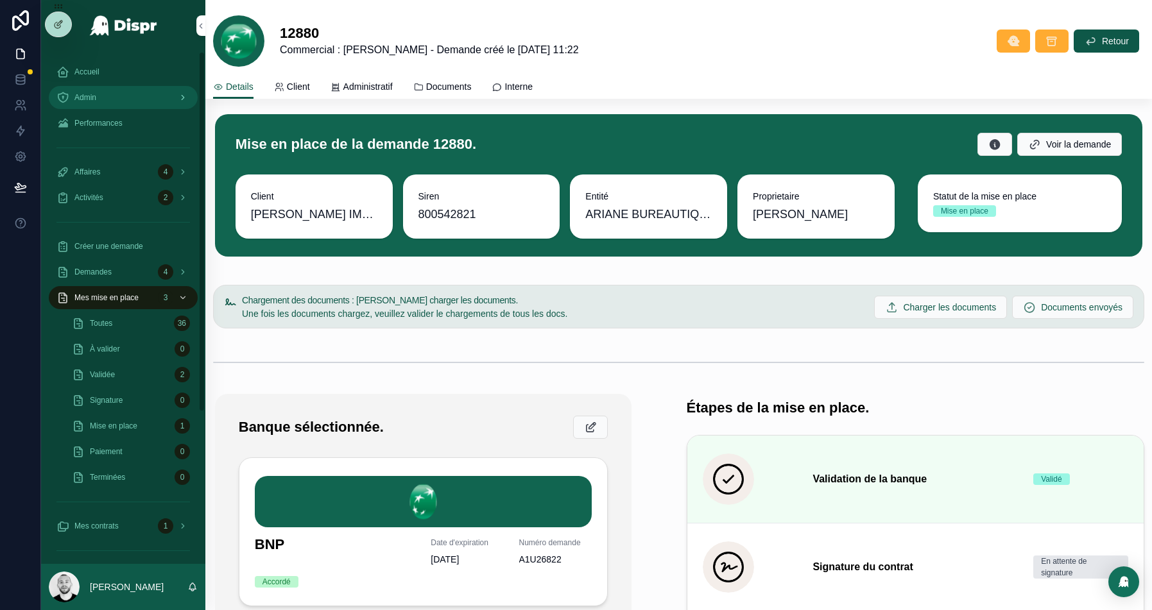
click at [90, 94] on span "Admin" at bounding box center [85, 97] width 22 height 10
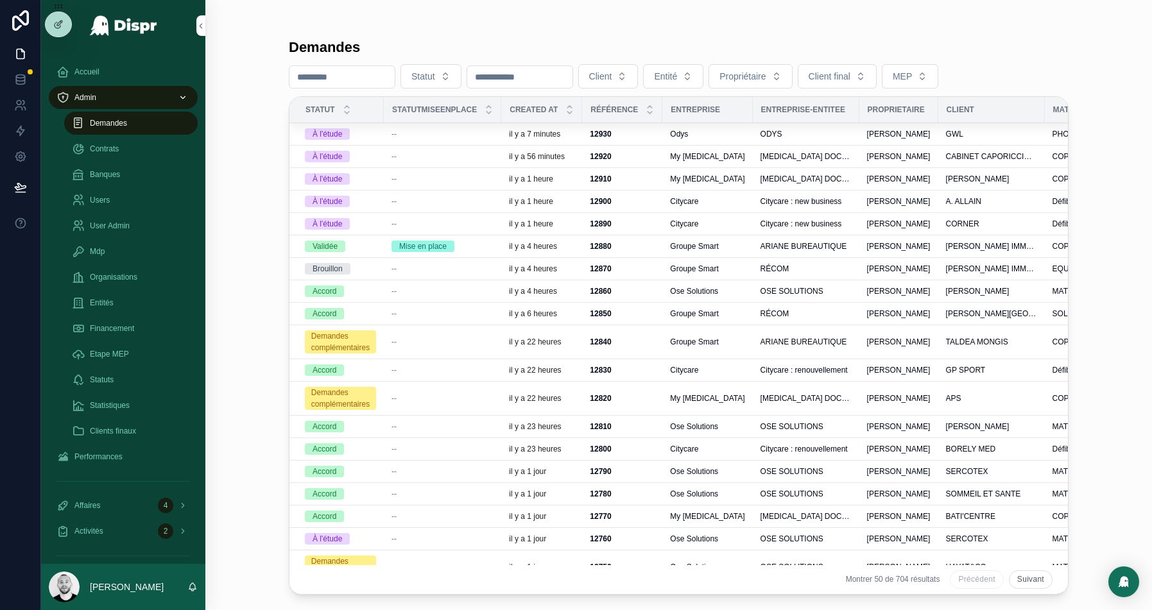
click at [331, 74] on input "scrollable content" at bounding box center [341, 77] width 105 height 18
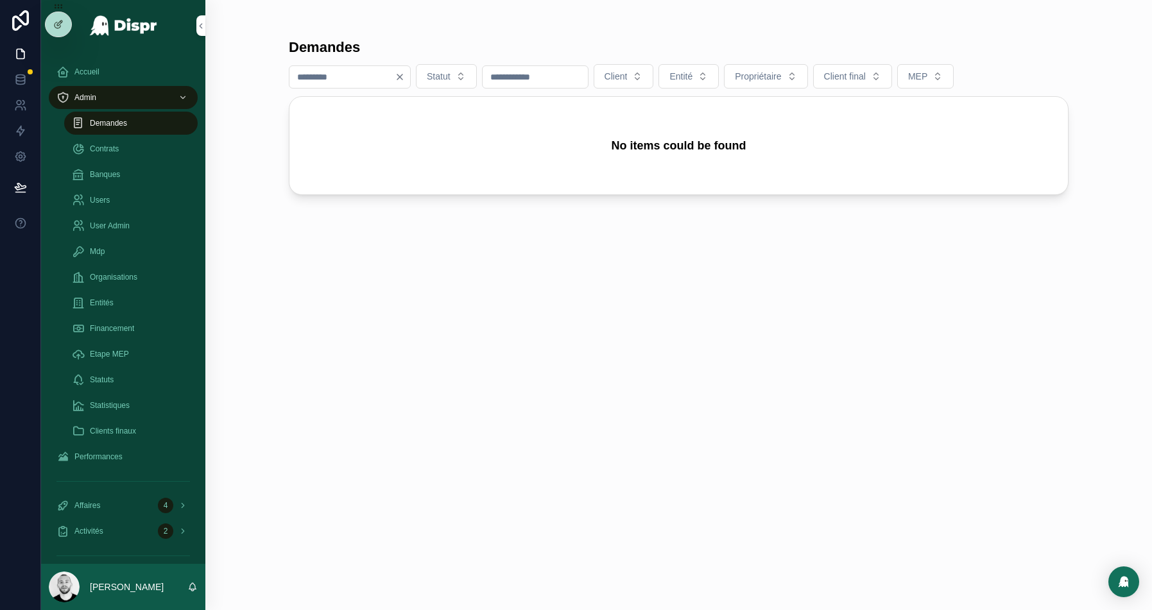
click at [310, 76] on input "**" at bounding box center [341, 77] width 105 height 18
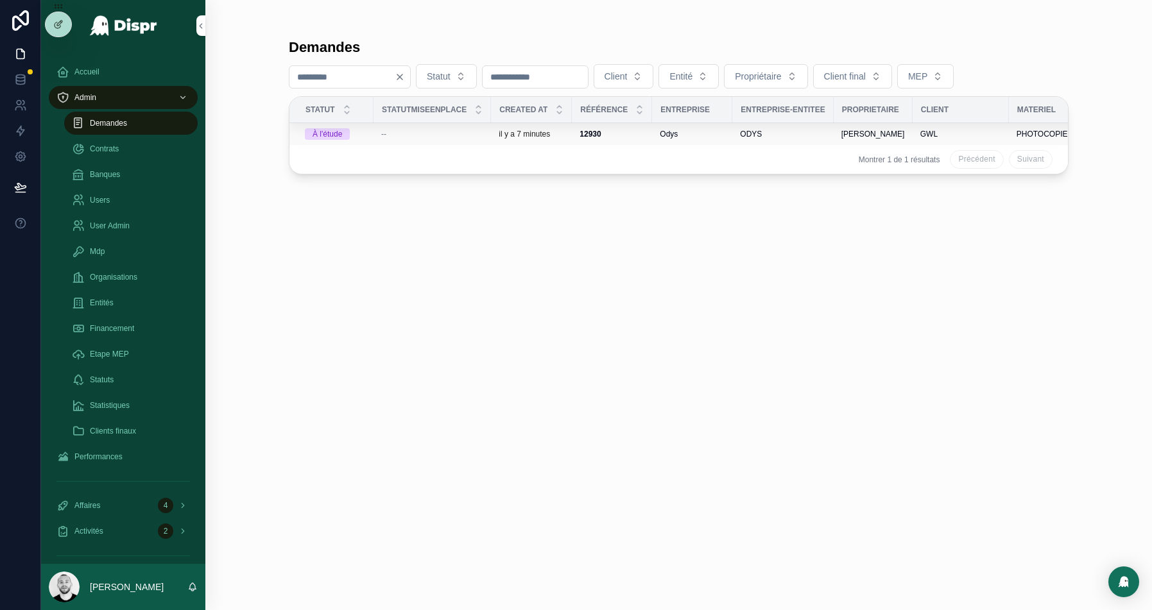
type input "****"
click at [386, 129] on span "--" at bounding box center [383, 134] width 5 height 10
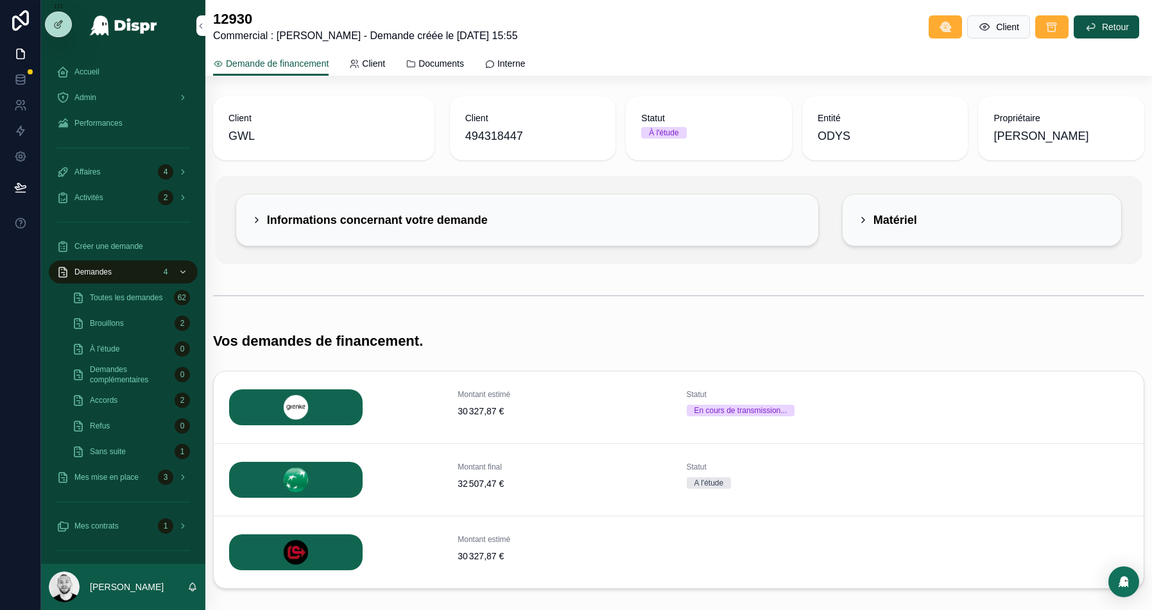
scroll to position [69, 0]
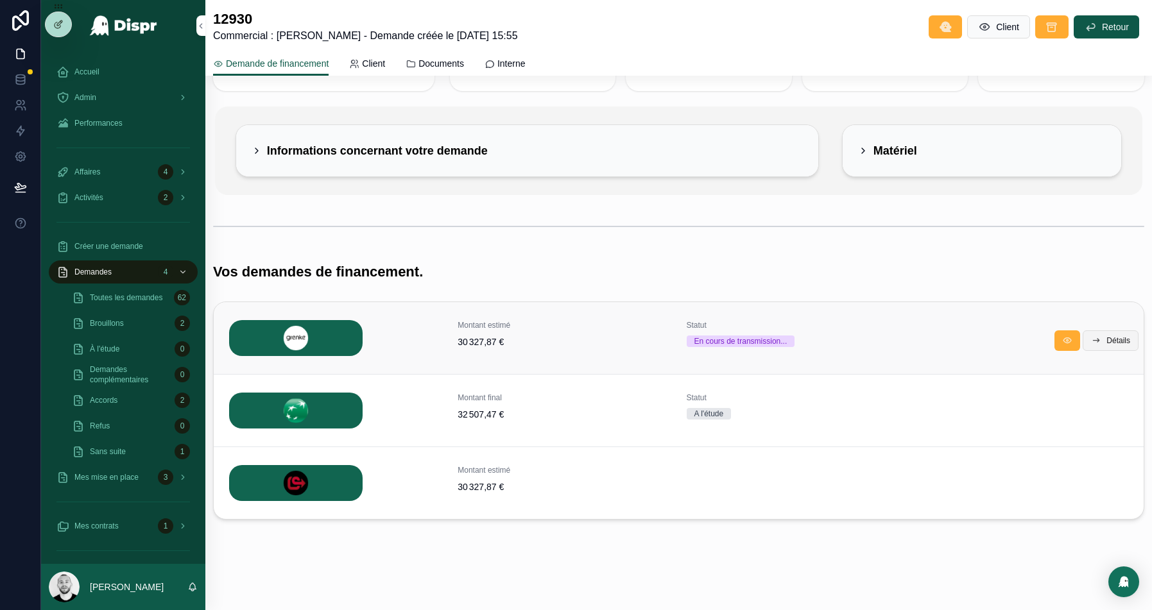
click at [1113, 345] on button "Détails" at bounding box center [1111, 340] width 56 height 21
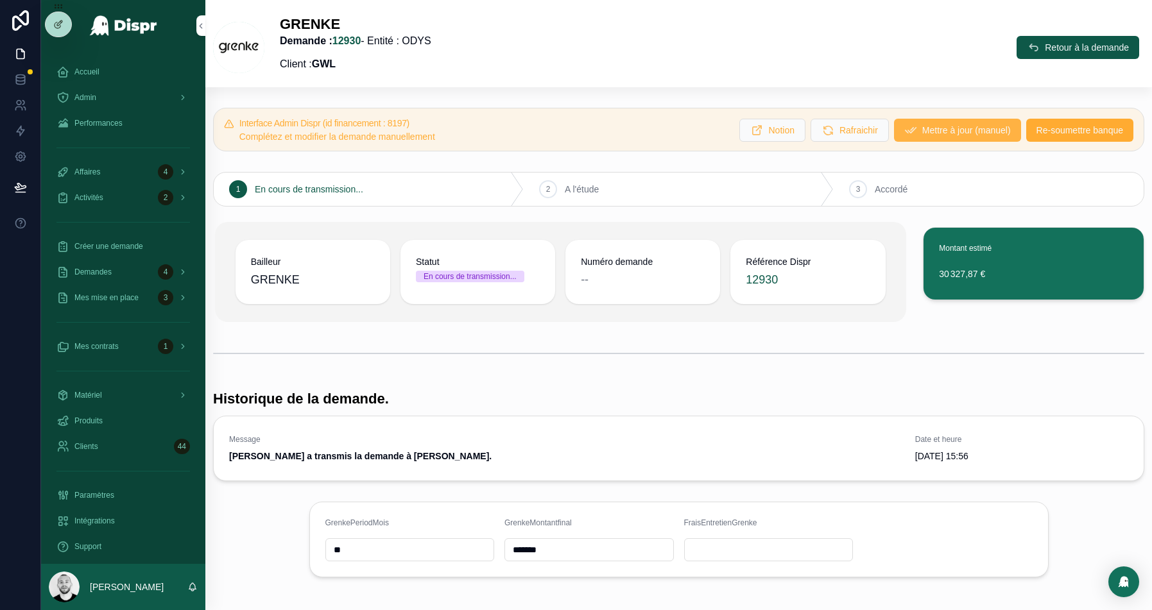
click at [936, 135] on span "Mettre à jour (manuel)" at bounding box center [966, 130] width 89 height 13
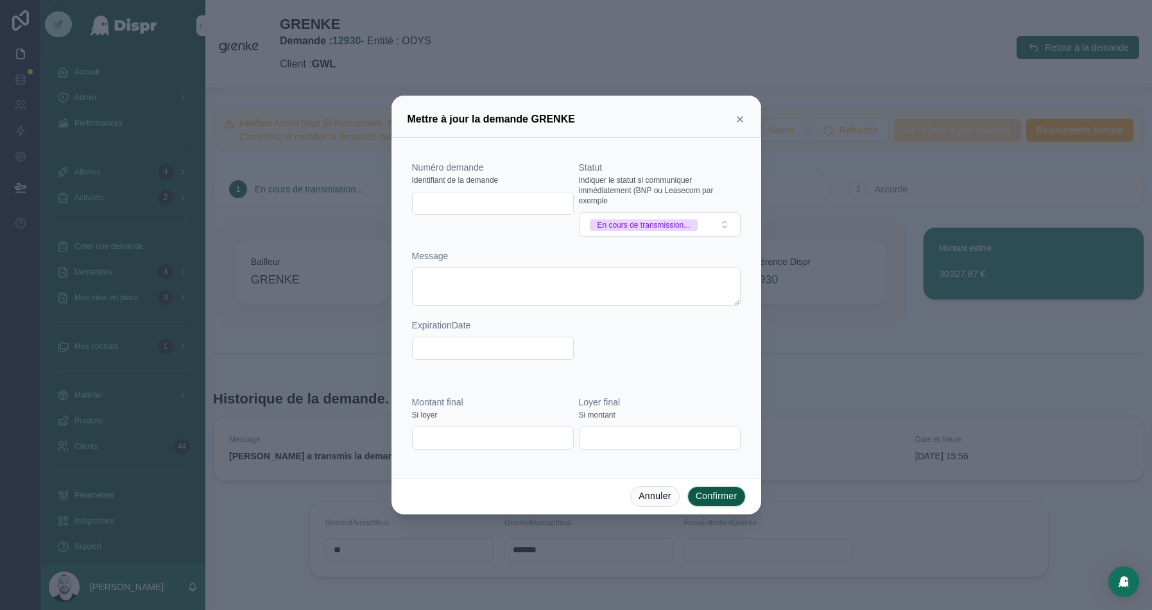
click at [485, 202] on input "text" at bounding box center [493, 203] width 160 height 18
paste input "**********"
type input "**********"
click at [673, 228] on div "En cours de transmission..." at bounding box center [643, 225] width 93 height 12
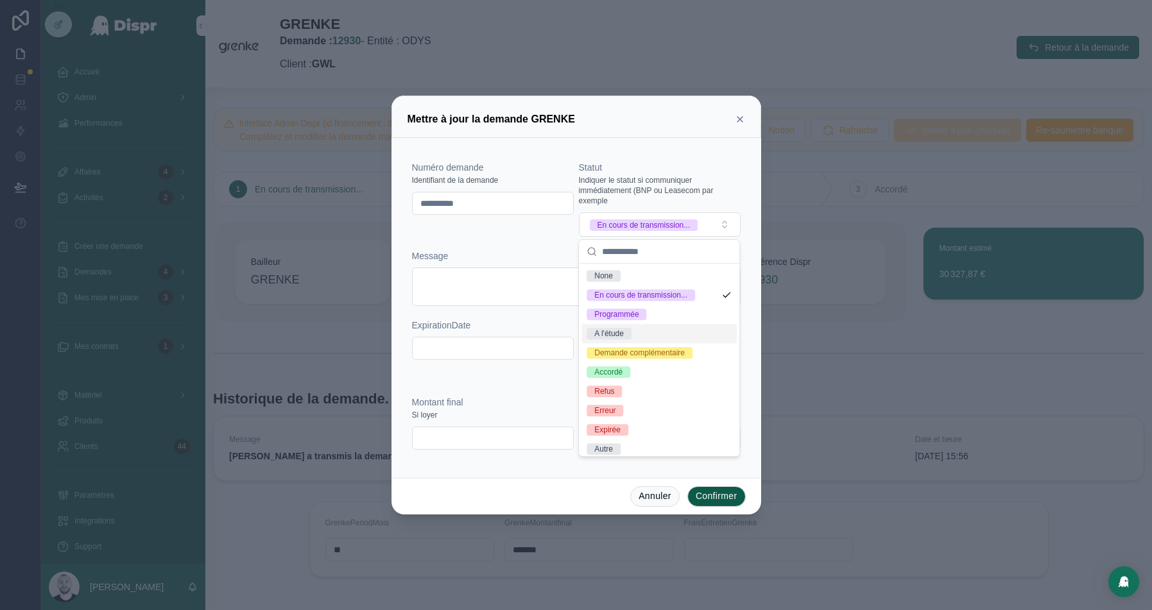
click at [629, 338] on span "A l'étude" at bounding box center [609, 334] width 45 height 12
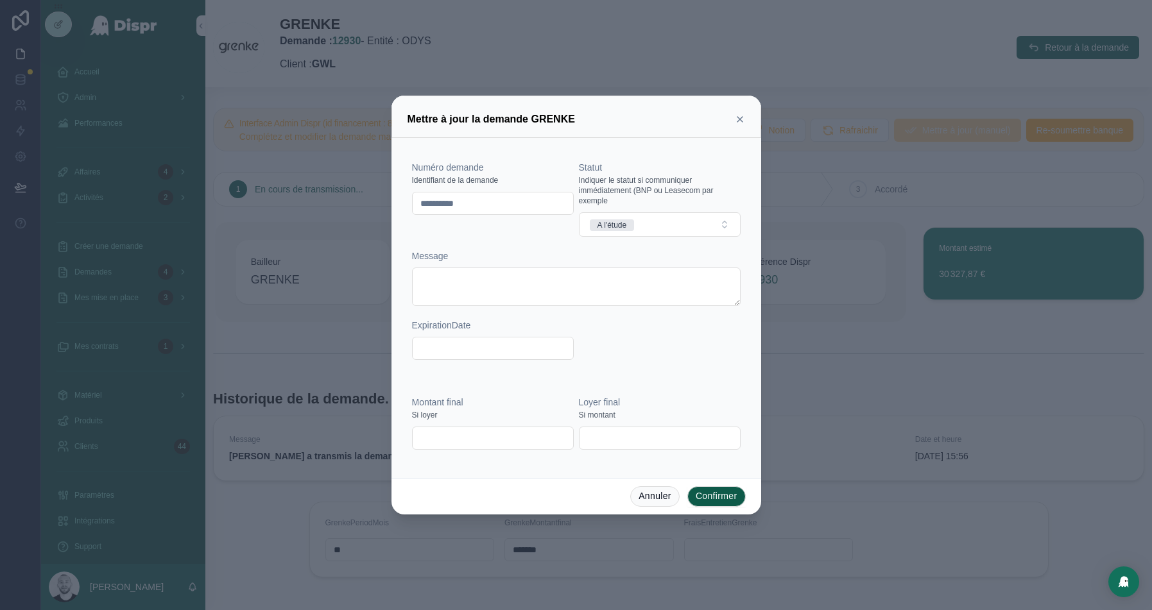
click at [456, 432] on input "text" at bounding box center [493, 438] width 160 height 18
paste input "**********"
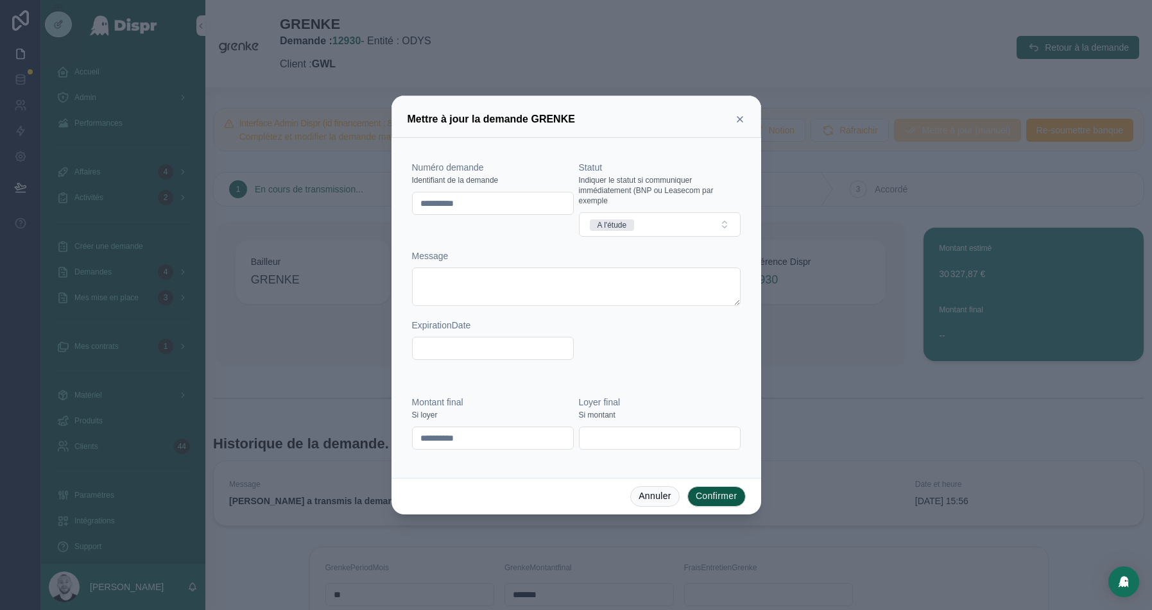
type input "**********"
click at [705, 495] on button "Confirmer" at bounding box center [716, 496] width 58 height 21
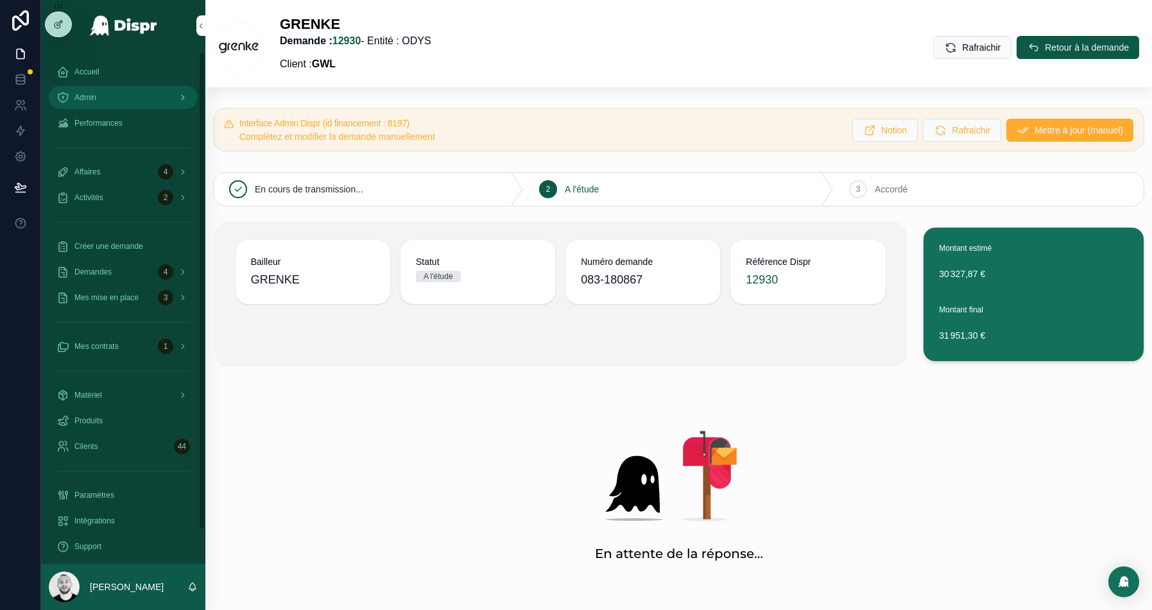
click at [119, 94] on div "Admin" at bounding box center [122, 97] width 133 height 21
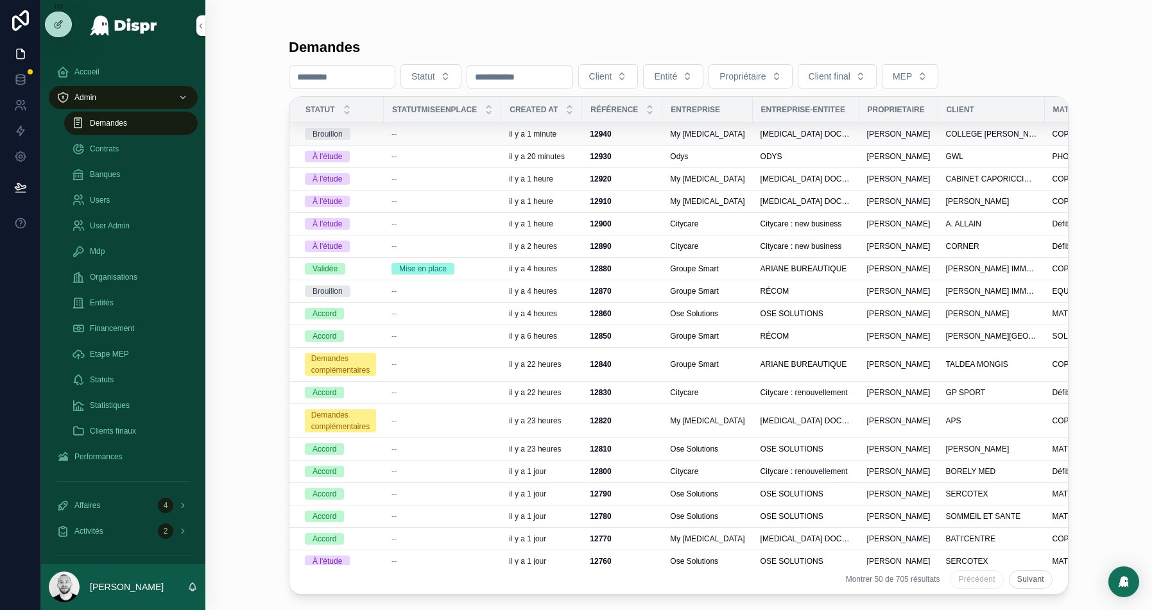
click at [416, 129] on div "--" at bounding box center [442, 134] width 102 height 10
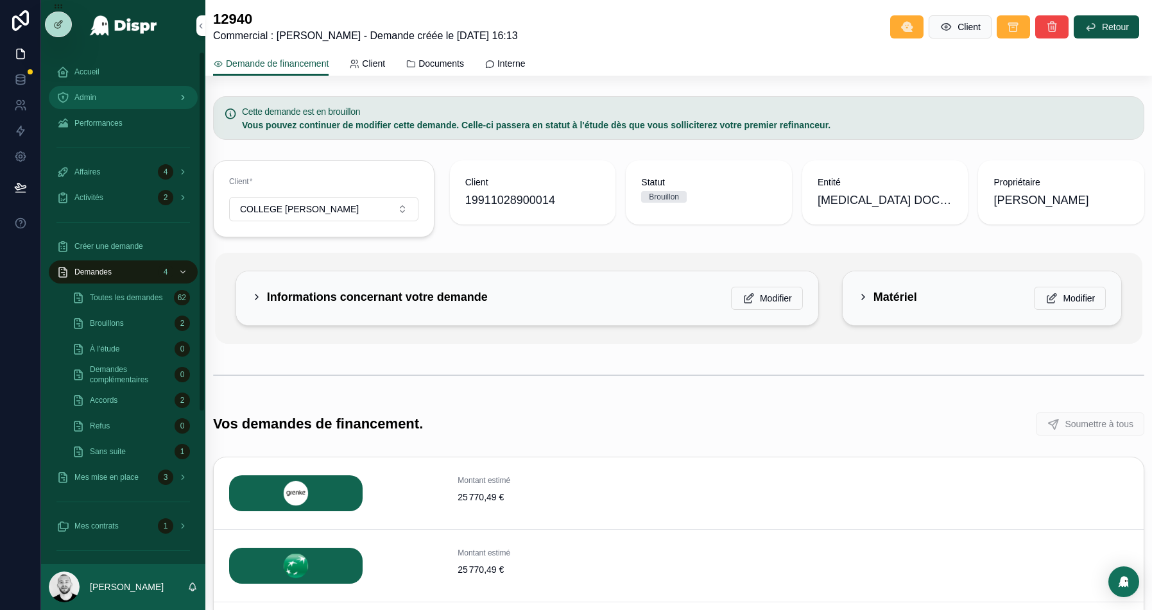
click at [90, 100] on span "Admin" at bounding box center [85, 97] width 22 height 10
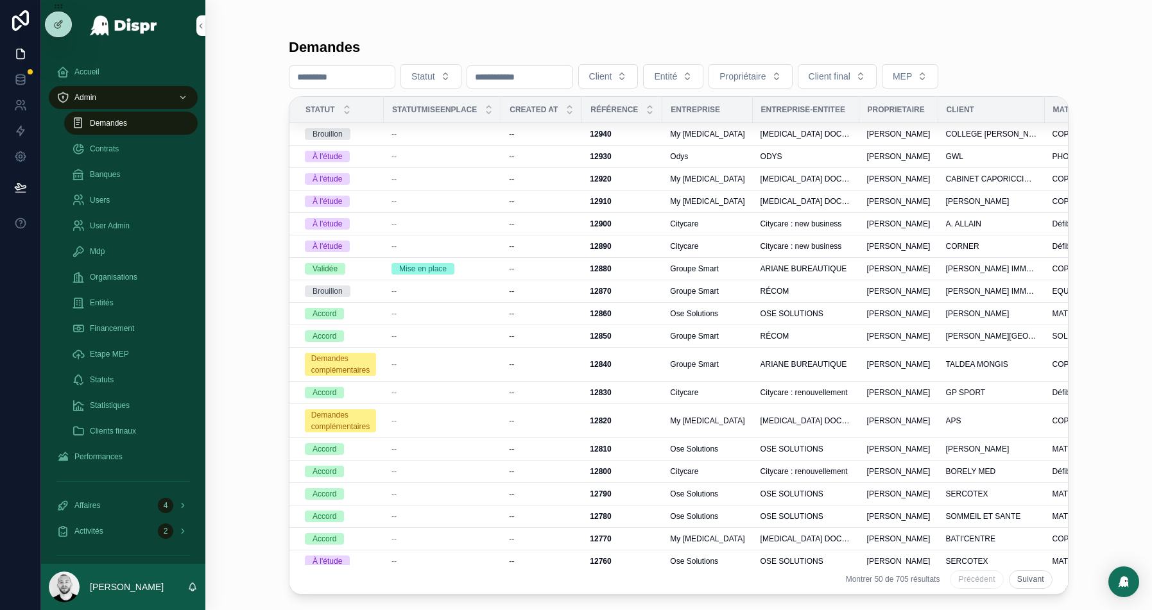
click at [323, 74] on input "scrollable content" at bounding box center [341, 77] width 105 height 18
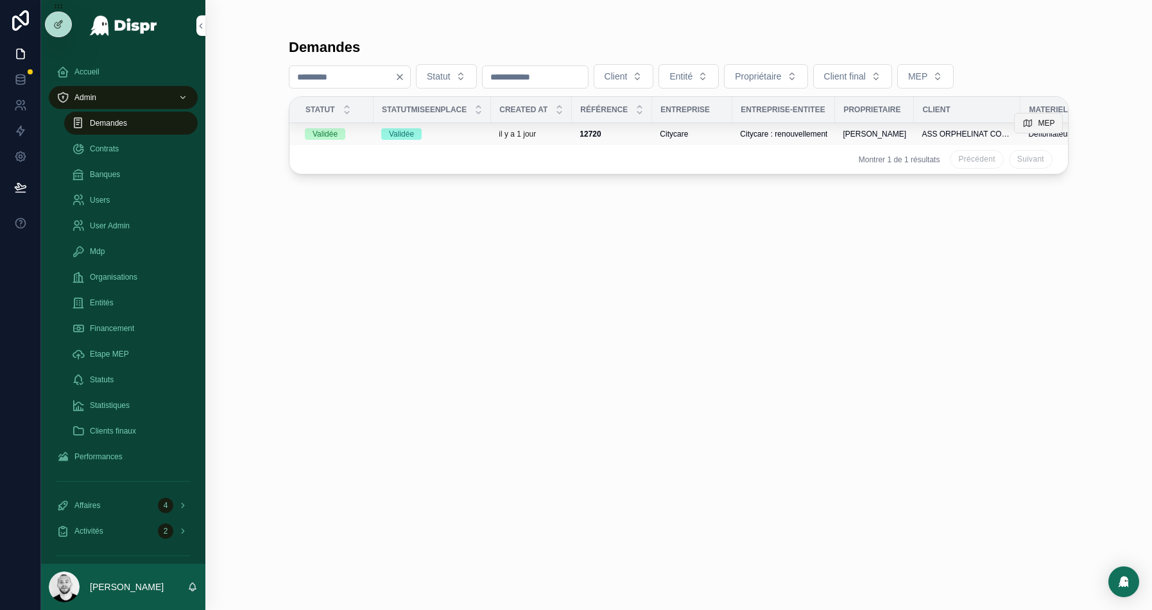
type input "****"
click at [1033, 117] on button "MEP" at bounding box center [1038, 123] width 49 height 21
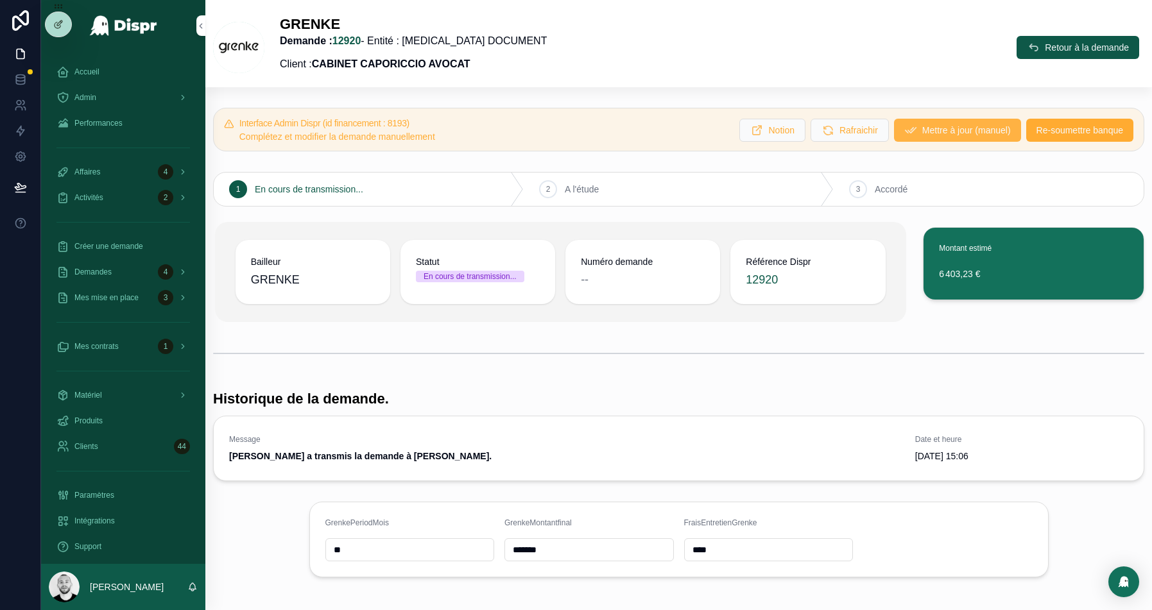
click at [928, 135] on span "Mettre à jour (manuel)" at bounding box center [966, 130] width 89 height 13
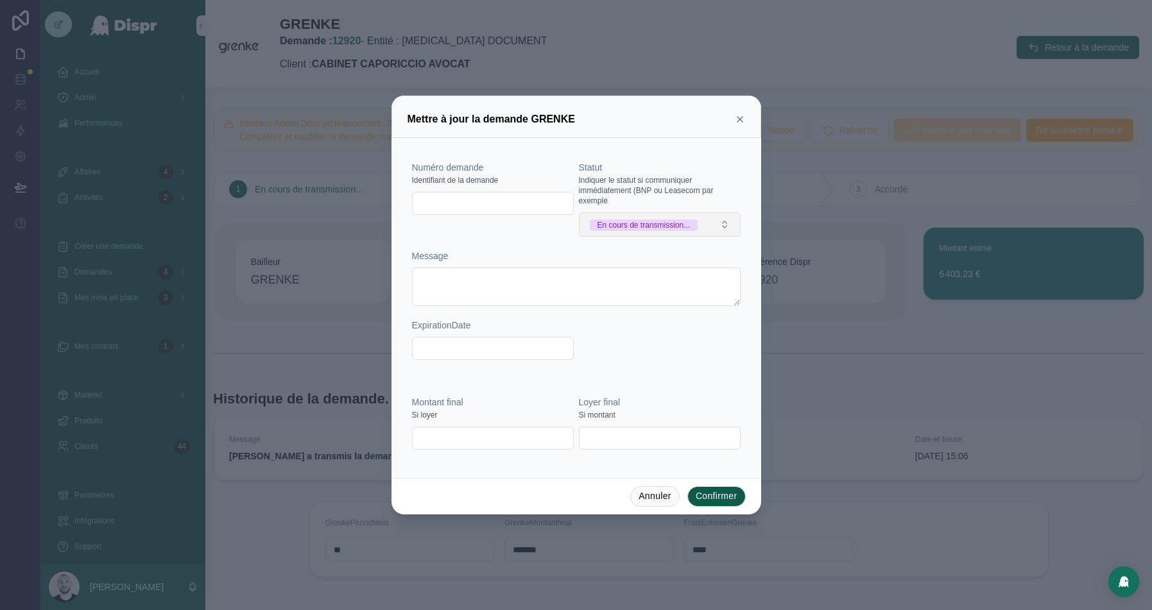
click at [717, 237] on button "En cours de transmission..." at bounding box center [660, 224] width 162 height 24
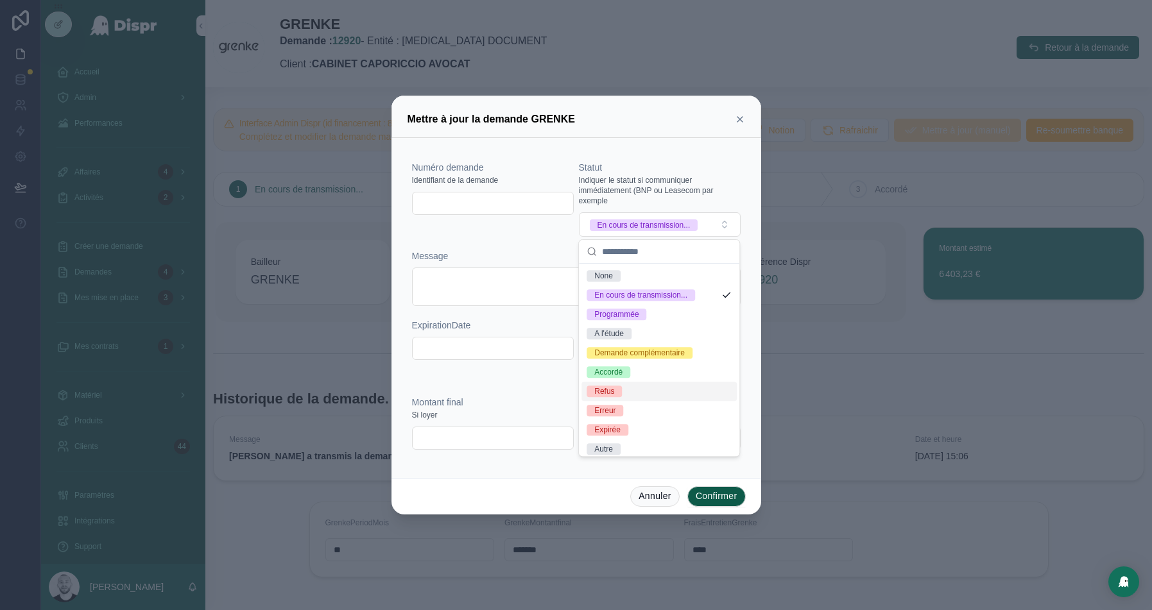
click at [622, 392] on span "Refus" at bounding box center [604, 392] width 35 height 12
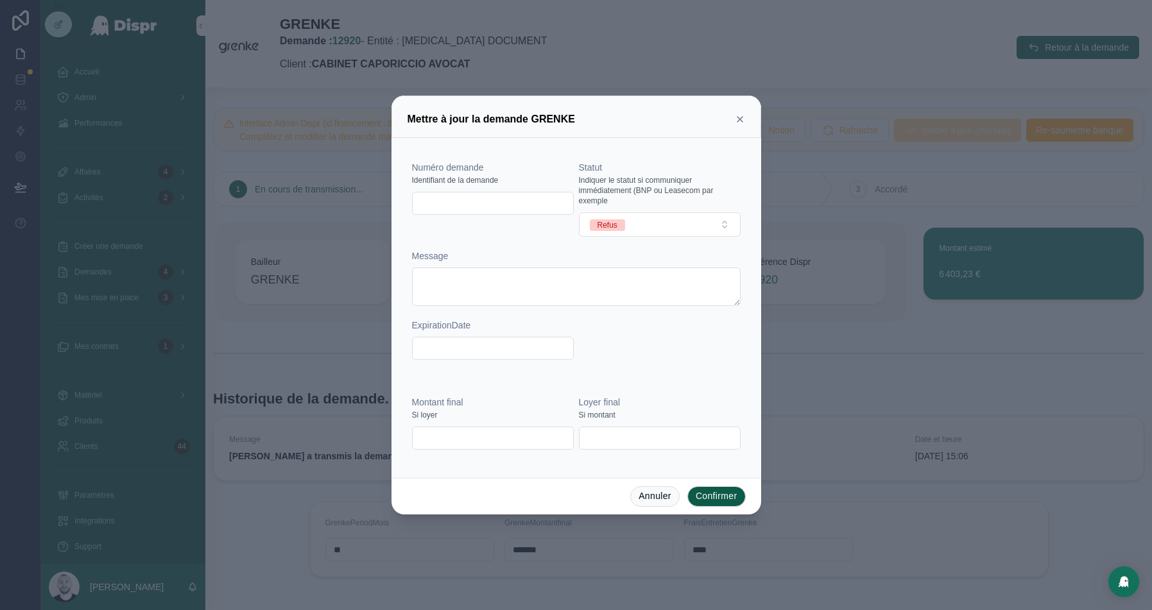
click at [456, 201] on input "text" at bounding box center [493, 203] width 160 height 18
paste input "**********"
type input "**********"
click at [714, 498] on button "Confirmer" at bounding box center [716, 496] width 58 height 21
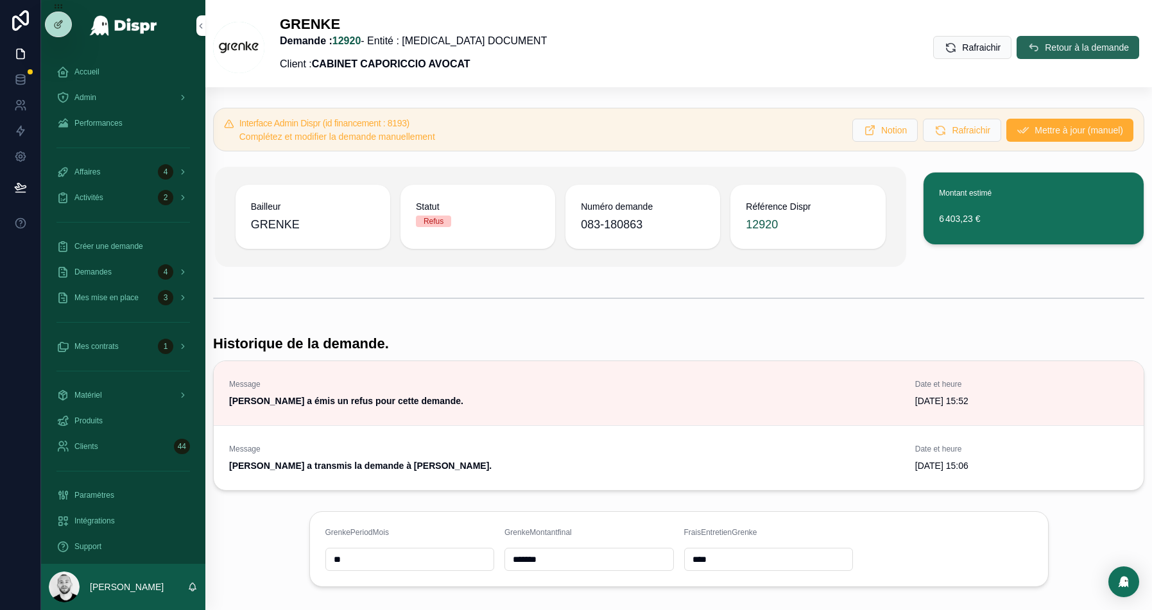
click at [1078, 46] on span "Retour à la demande" at bounding box center [1087, 47] width 84 height 13
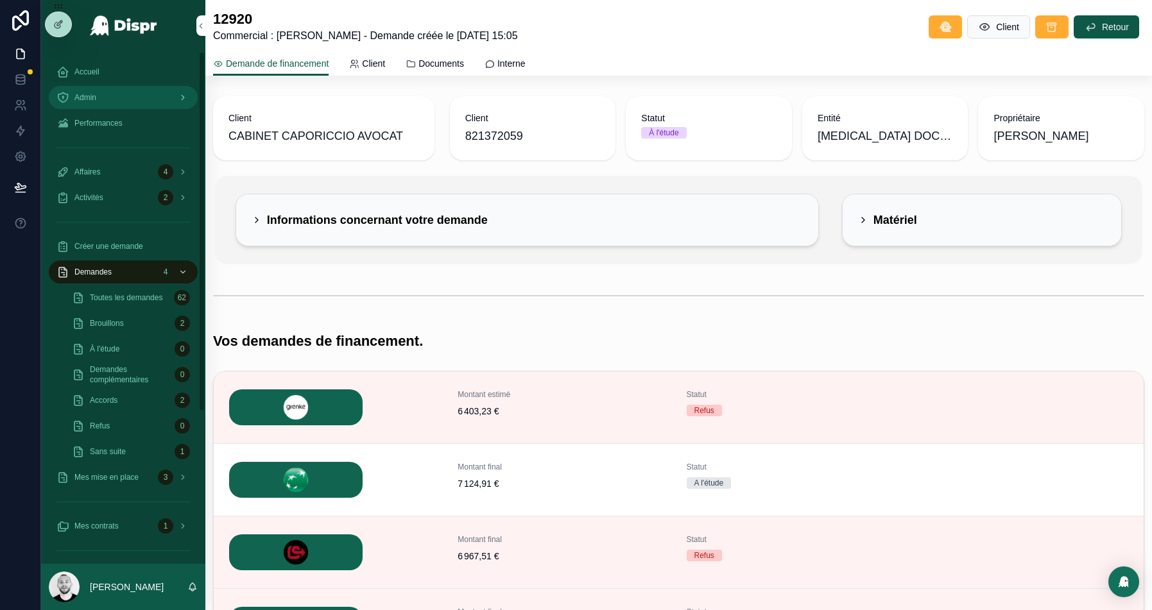
click at [111, 98] on div "Admin" at bounding box center [122, 97] width 133 height 21
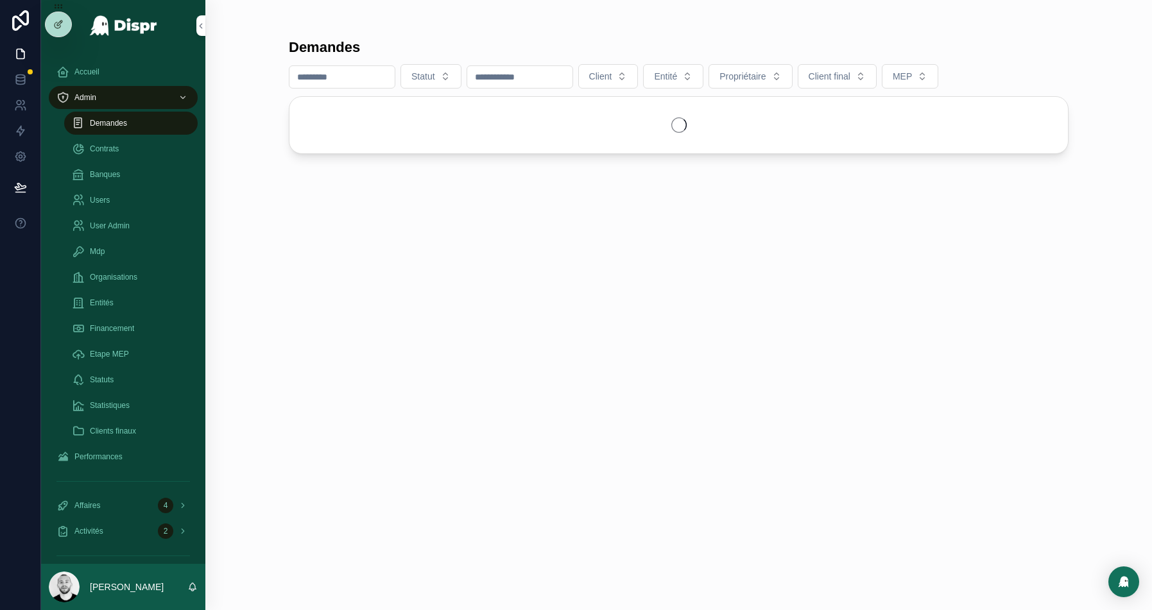
click at [357, 71] on input "scrollable content" at bounding box center [341, 77] width 105 height 18
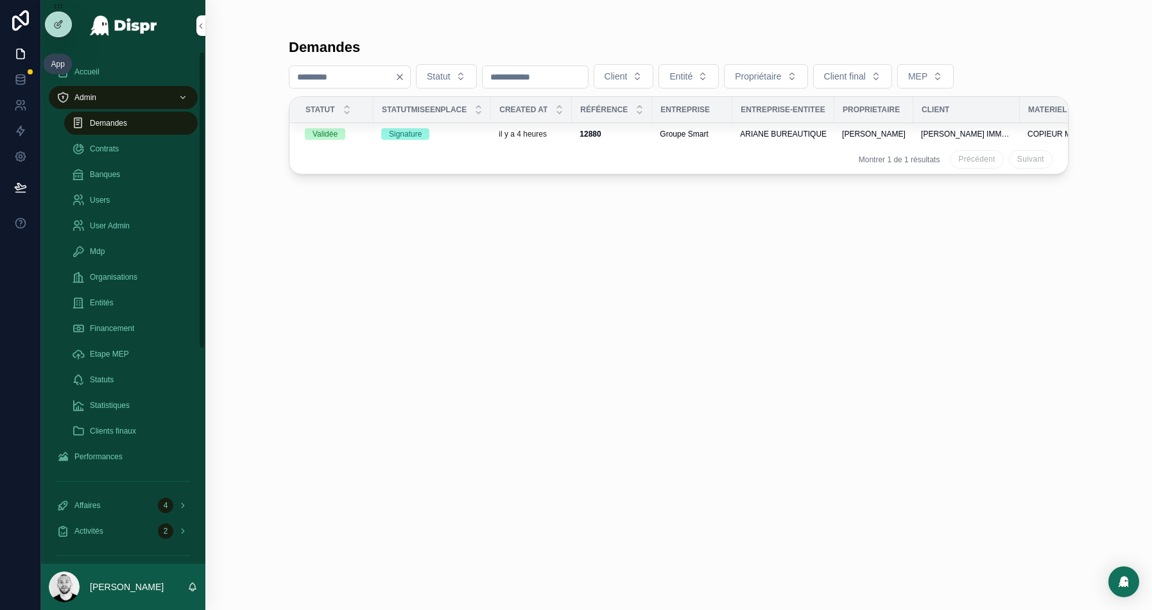
type input "****"
click at [9, 60] on link at bounding box center [20, 54] width 40 height 26
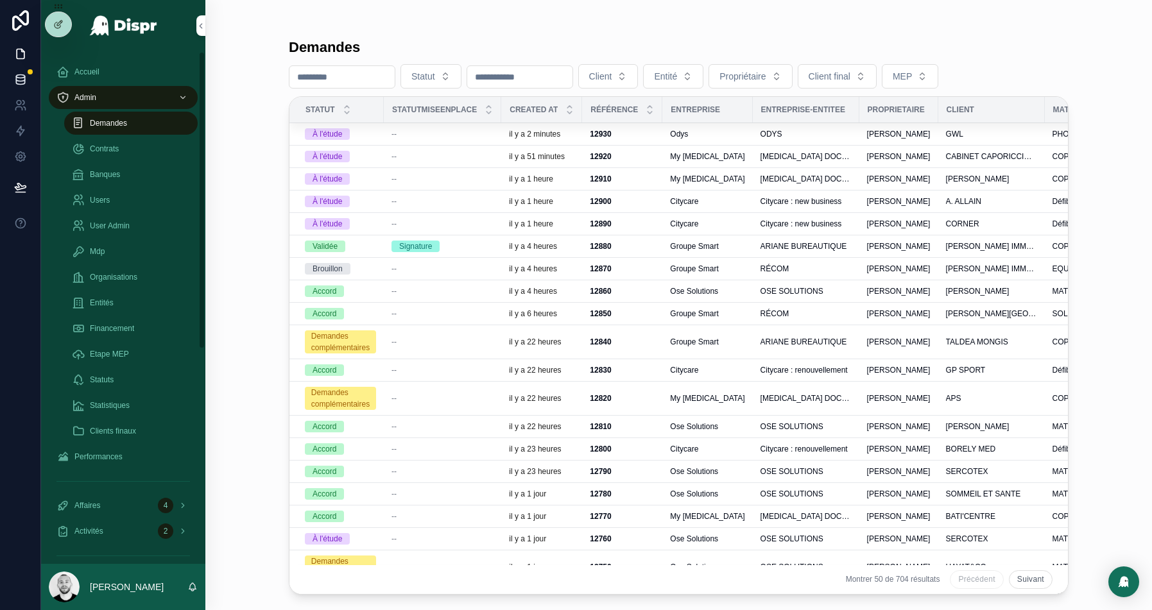
click at [9, 74] on link at bounding box center [20, 80] width 40 height 26
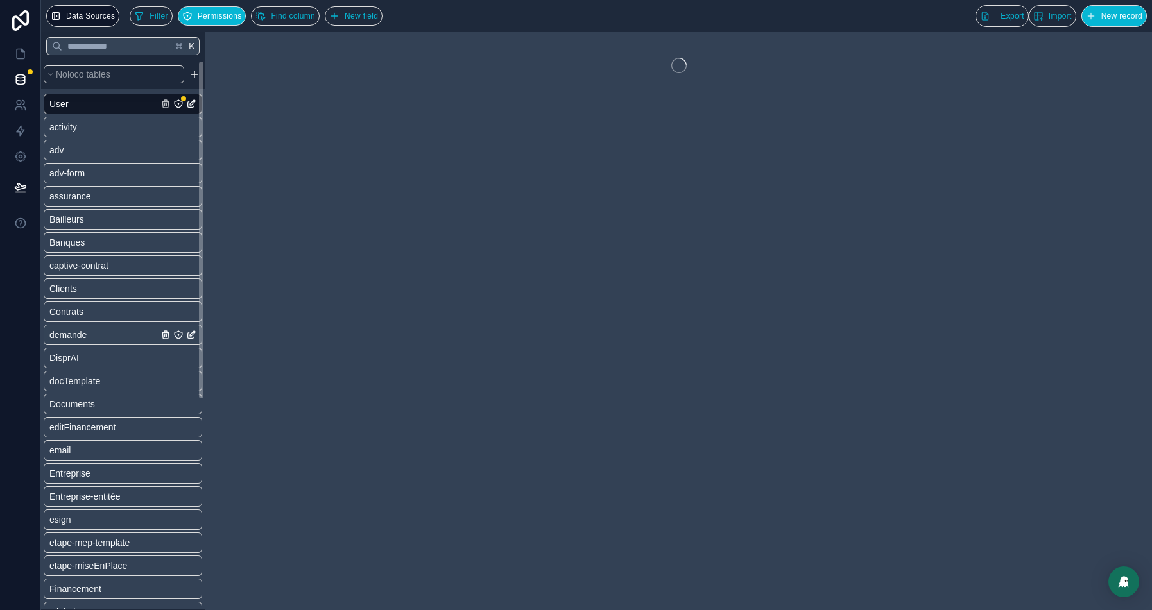
click at [87, 333] on span "demande" at bounding box center [67, 335] width 37 height 13
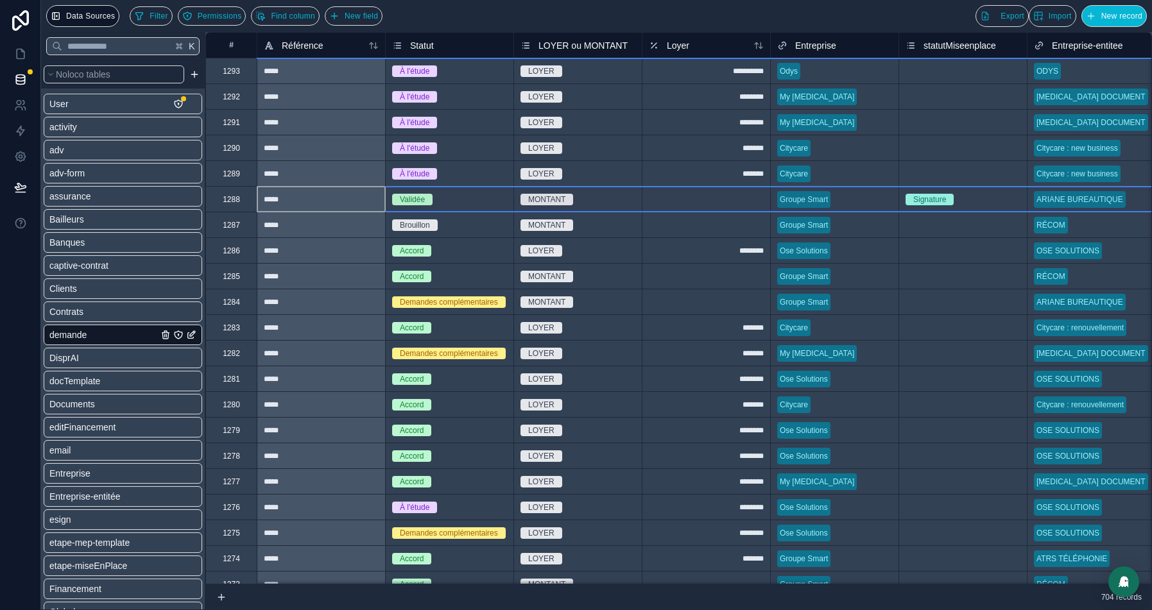
click at [234, 203] on div "1288" at bounding box center [230, 199] width 51 height 26
click at [977, 200] on div "Signature" at bounding box center [963, 200] width 128 height 14
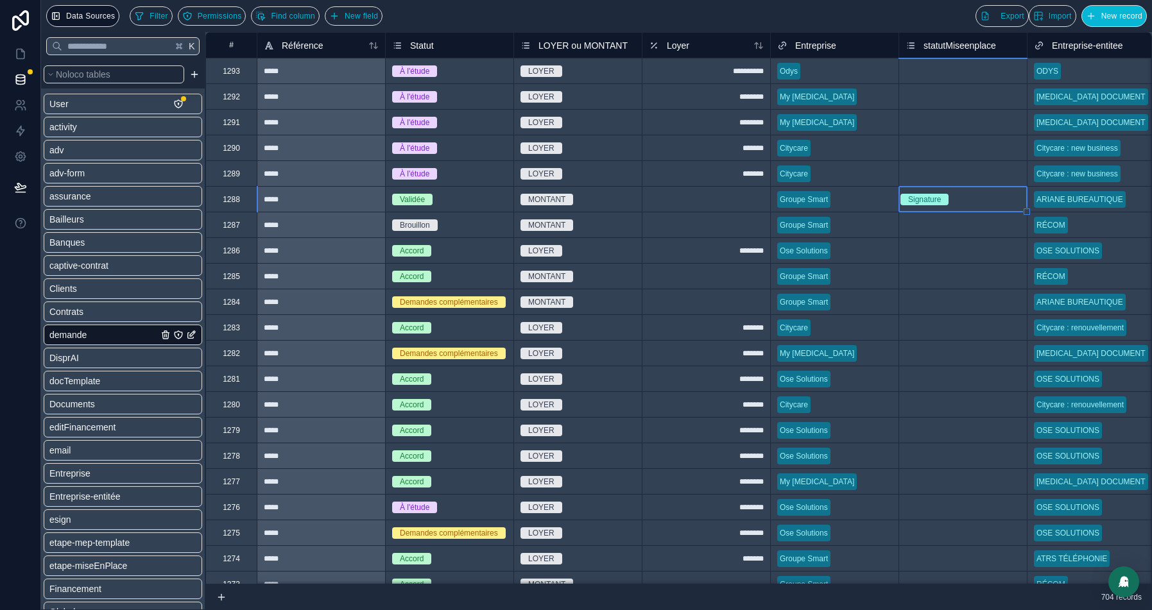
click at [950, 200] on div "Signature" at bounding box center [924, 200] width 51 height 12
click at [974, 203] on div "Signature PV/BL" at bounding box center [936, 200] width 75 height 12
click at [942, 610] on div "Mise en place" at bounding box center [576, 617] width 1152 height 15
